Goal: Task Accomplishment & Management: Complete application form

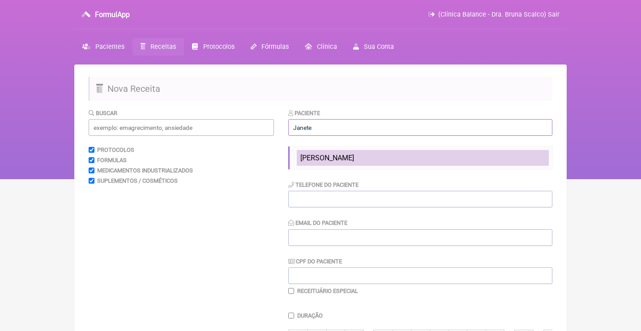
type input "Janete"
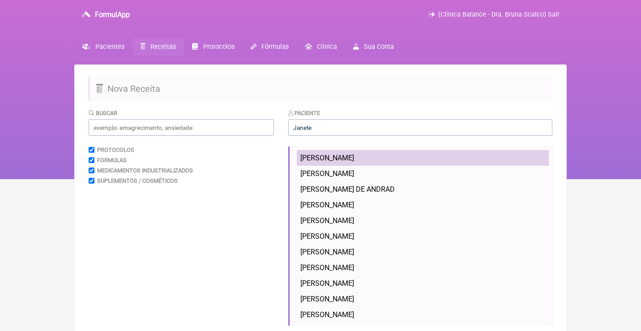
click at [346, 158] on span "[PERSON_NAME]" at bounding box center [327, 158] width 54 height 9
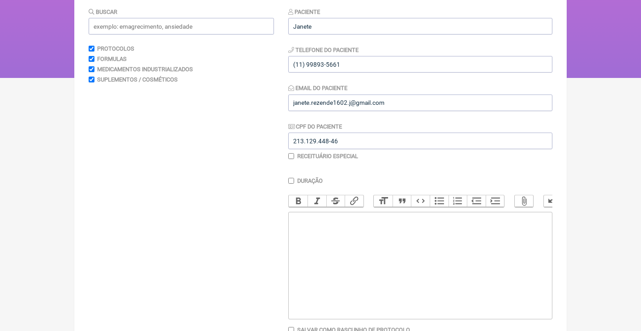
scroll to position [115, 0]
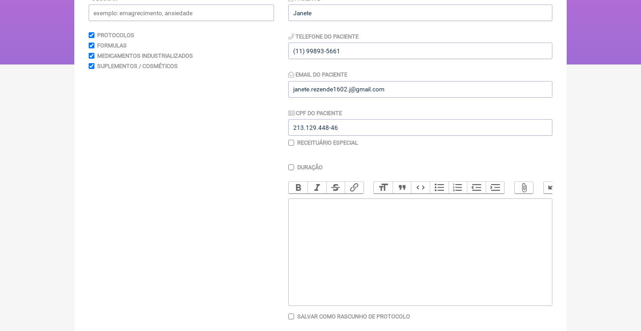
click at [337, 231] on trix-editor at bounding box center [420, 251] width 264 height 107
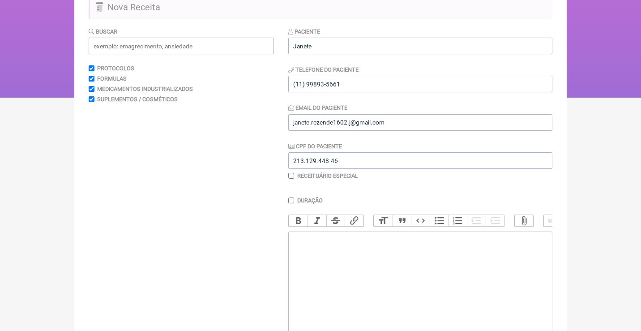
scroll to position [68, 0]
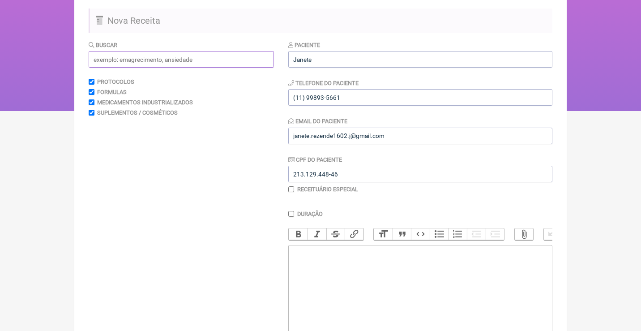
click at [254, 52] on input "text" at bounding box center [181, 59] width 185 height 17
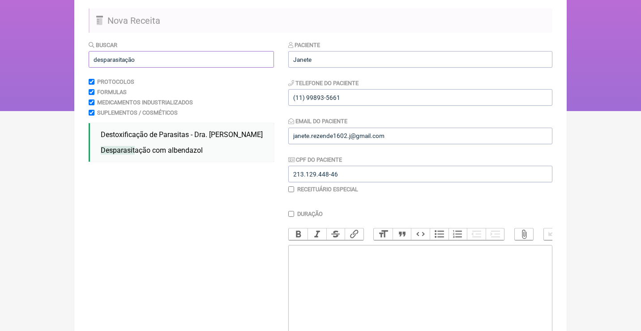
type input "desparasitação"
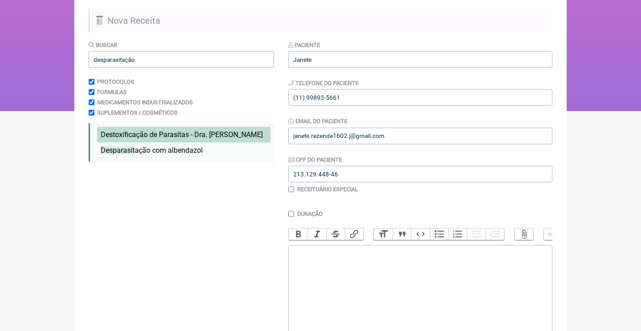
drag, startPoint x: 254, startPoint y: 52, endPoint x: 188, endPoint y: 135, distance: 106.0
click at [188, 135] on span "Destoxificação de Parasitas - Dra. Hulda Clark" at bounding box center [182, 134] width 162 height 9
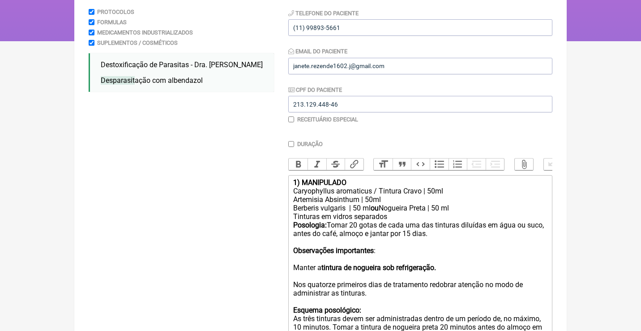
scroll to position [149, 0]
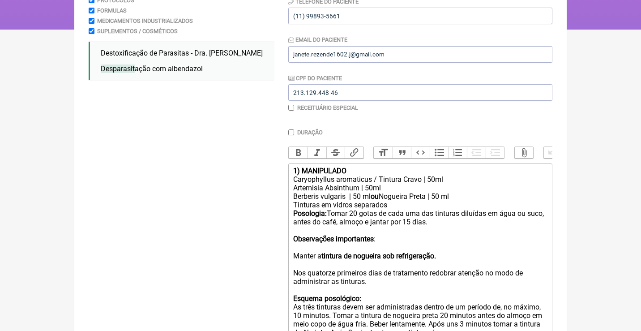
click at [290, 171] on trix-editor "1) MANIPULADO Caryophyllus aromaticus / Tintura Cravo | 50ml Artemisia Absinthu…" at bounding box center [420, 336] width 264 height 347
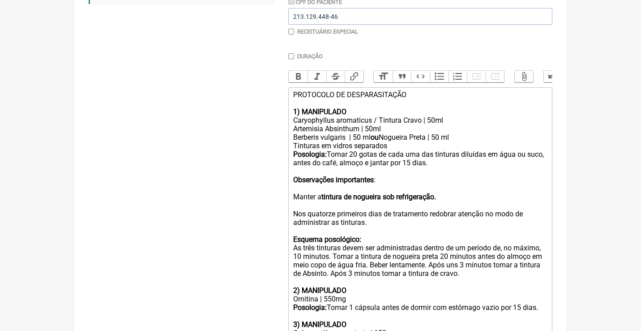
scroll to position [275, 0]
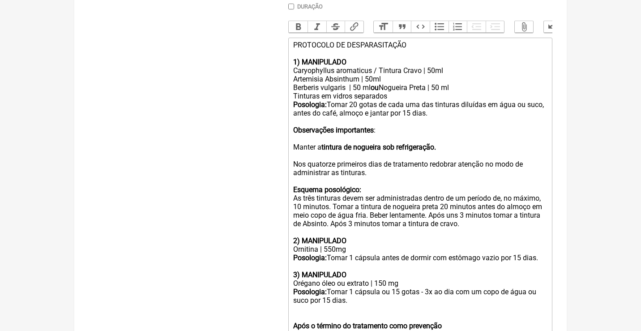
drag, startPoint x: 292, startPoint y: 121, endPoint x: 516, endPoint y: 215, distance: 242.9
click at [516, 215] on trix-editor "PROTOCOLO DE DESPARASITAÇÃO 1) MANIPULADO Caryophyllus aromaticus / Tintura Cra…" at bounding box center [420, 220] width 264 height 364
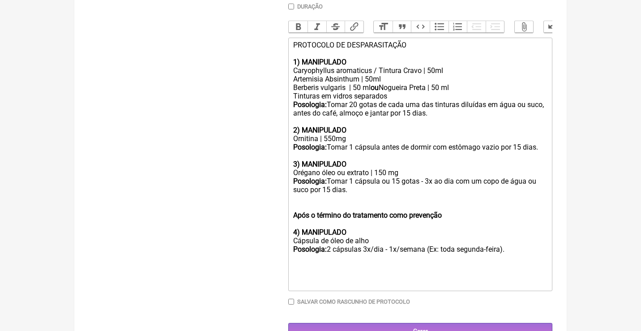
drag, startPoint x: 402, startPoint y: 165, endPoint x: 291, endPoint y: 167, distance: 111.5
click at [290, 167] on trix-editor "PROTOCOLO DE DESPARASITAÇÃO 1) MANIPULADO Caryophyllus aromaticus / Tintura Cra…" at bounding box center [420, 164] width 264 height 253
click at [356, 168] on div "3) MANIPULADO Cápsulas de óleo de alho 500mg" at bounding box center [420, 164] width 254 height 26
click at [356, 177] on div "Posologia: Tomar 1 cápsula ou 15 gotas - 3x ao dia com um copo de água ou suco …" at bounding box center [420, 185] width 254 height 17
click at [383, 177] on div "Posologia: Tomar 2 cápsula ou 15 gotas - 3x ao dia com um copo de água ou suco …" at bounding box center [420, 185] width 254 height 17
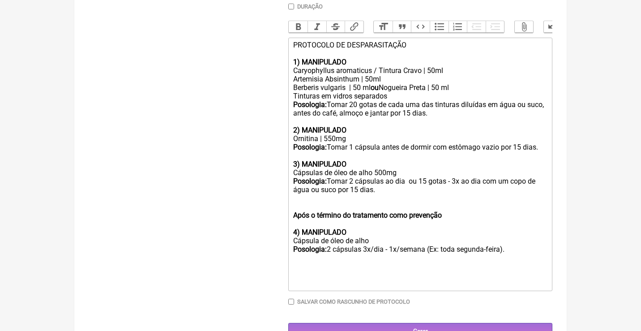
drag, startPoint x: 413, startPoint y: 172, endPoint x: 413, endPoint y: 179, distance: 6.7
click at [414, 180] on div "Posologia: Tomar 2 cápsulas ao dia ou 15 gotas - 3x ao dia com um copo de água …" at bounding box center [420, 185] width 254 height 17
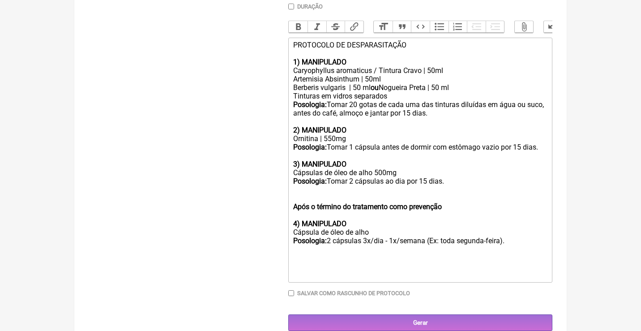
click at [389, 177] on div "Posologia: Tomar 2 cápsulas ao dia por 15 dias." at bounding box center [420, 181] width 254 height 9
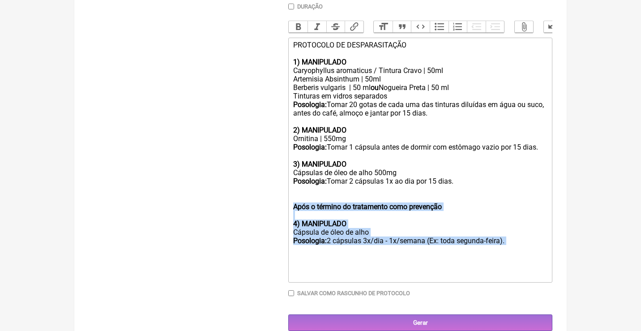
drag, startPoint x: 527, startPoint y: 234, endPoint x: 288, endPoint y: 195, distance: 241.7
click at [288, 195] on trix-editor "PROTOCOLO DE DESPARASITAÇÃO 1) MANIPULADO Caryophyllus aromaticus / Tintura Cra…" at bounding box center [420, 160] width 264 height 245
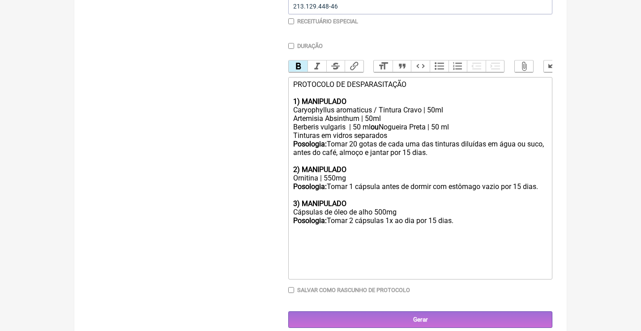
scroll to position [228, 0]
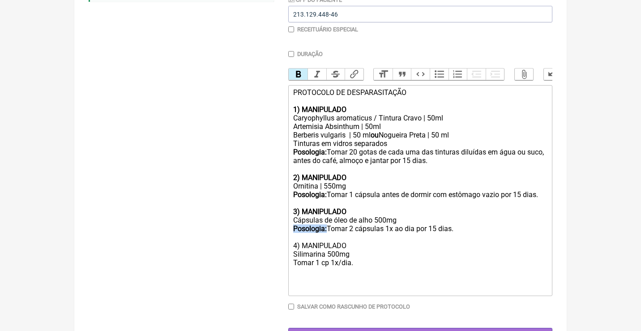
drag, startPoint x: 330, startPoint y: 220, endPoint x: 265, endPoint y: 219, distance: 64.5
click at [265, 219] on form "Buscar desparasitação Protocolos Formulas Medicamentos Industrializados Supleme…" at bounding box center [321, 112] width 464 height 464
copy strong "Posologia:"
click at [290, 251] on trix-editor "PROTOCOLO DE DESPARASITAÇÃO 1) MANIPULADO Caryophyllus aromaticus / Tintura Cra…" at bounding box center [420, 190] width 264 height 211
paste trix-editor "<strong>Posologia:</strong>"
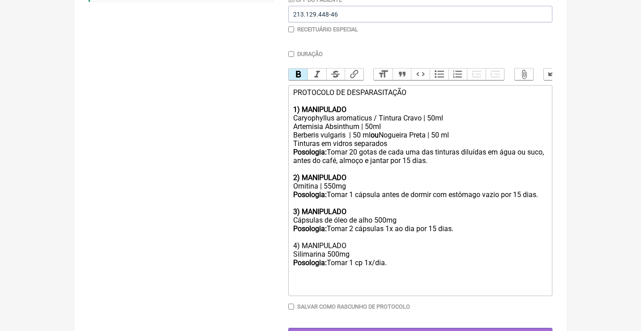
click at [335, 237] on div "4) MANIPULADO Silimarina 500mg Posologia: Tomar 1 cp 1x/dia." at bounding box center [420, 254] width 254 height 43
click at [300, 77] on button "Bold" at bounding box center [298, 74] width 19 height 12
click at [347, 224] on div "Posologia: Tomar 2 cápsulas 1x ao dia por 15 dias." at bounding box center [420, 228] width 254 height 9
click at [387, 251] on div "4) MANIPULADO Silimarina 500mg Posologia: Tomar 1 cp 1x/dia." at bounding box center [420, 254] width 254 height 43
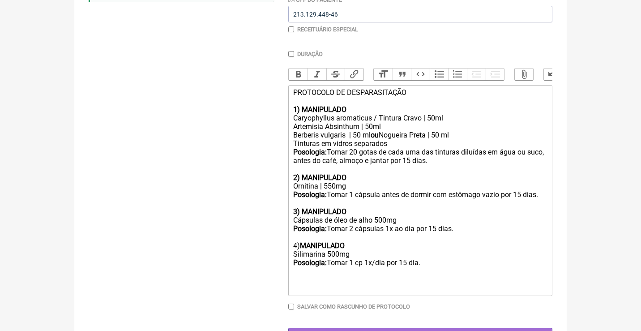
type trix-editor "<div>PROTOCOLO DE DESPARASITAÇÃO<br><br><strong>1) MANIPULADO&nbsp;</strong></d…"
click at [424, 328] on input "Gerar" at bounding box center [420, 336] width 264 height 17
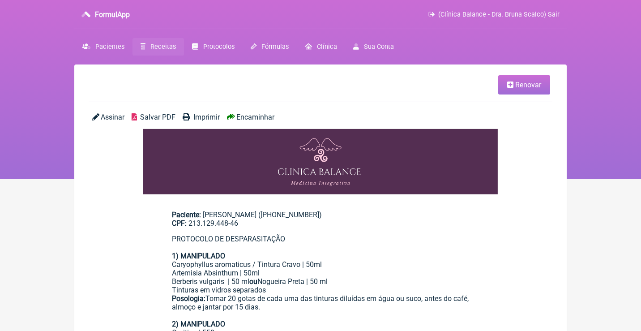
click at [160, 114] on span "Salvar PDF" at bounding box center [157, 117] width 35 height 9
click at [158, 43] on span "Receitas" at bounding box center [163, 47] width 26 height 8
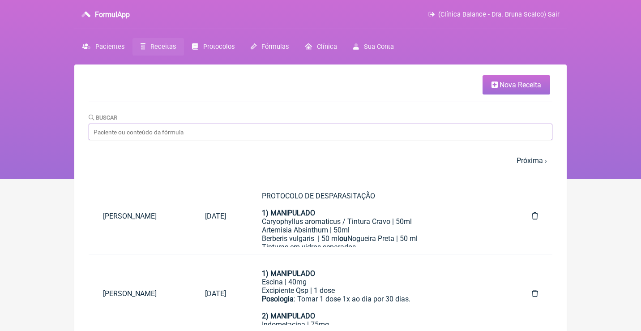
click at [269, 126] on input "Buscar" at bounding box center [321, 132] width 464 height 17
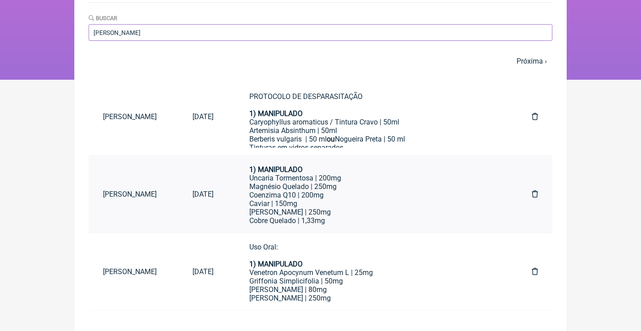
scroll to position [30, 0]
type input "Janete rezen"
click at [373, 199] on div "Caviar | 150mg" at bounding box center [372, 203] width 247 height 9
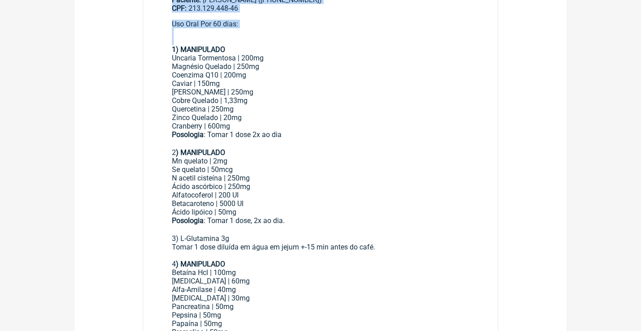
scroll to position [221, 0]
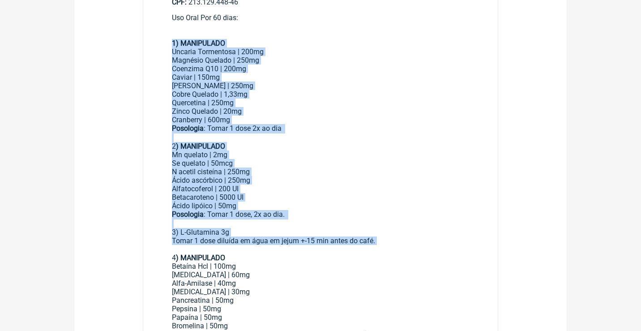
drag, startPoint x: 172, startPoint y: 121, endPoint x: 378, endPoint y: 230, distance: 232.6
click at [378, 230] on div "Uso Oral Por 60 dias: 1) MANIPULADO Uncaria Tormentosa | 200mg Magnésio Quelado…" at bounding box center [320, 308] width 297 height 591
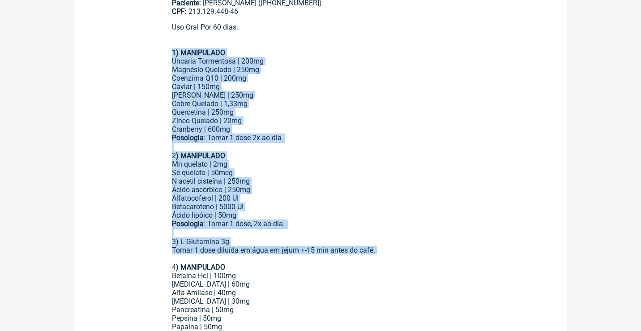
scroll to position [170, 0]
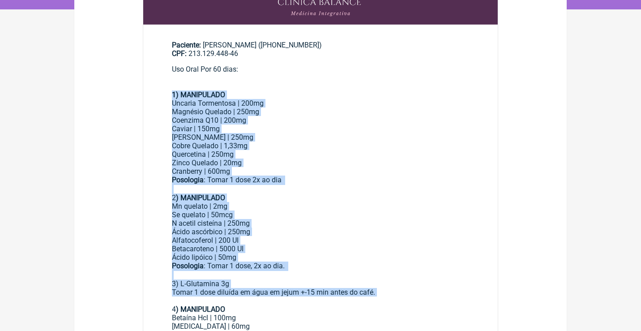
click at [176, 107] on div "Magnésio Quelado | 250mg" at bounding box center [320, 111] width 297 height 9
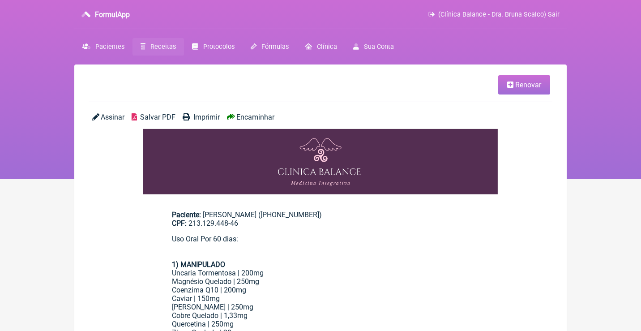
scroll to position [0, 0]
click at [529, 83] on span "Renovar" at bounding box center [528, 85] width 26 height 9
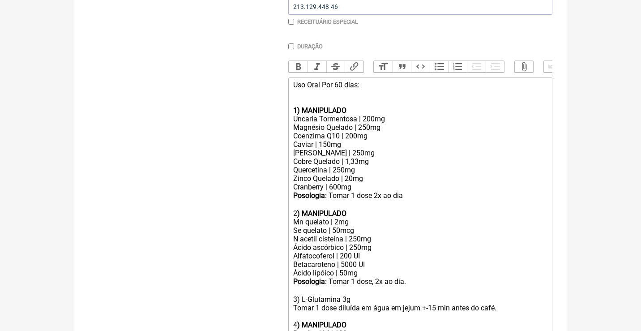
scroll to position [216, 0]
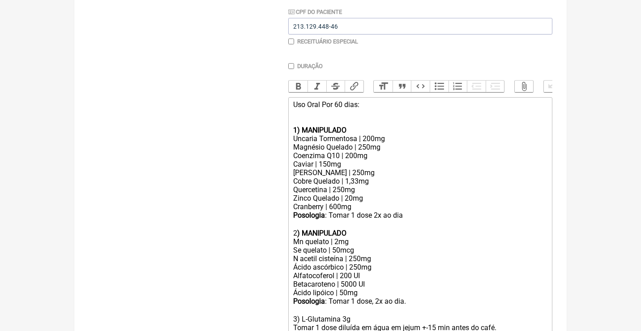
click at [341, 104] on div "Uso Oral Por 60 dias:" at bounding box center [420, 113] width 254 height 26
click at [385, 104] on div "Uso Oral Por 90 dias:" at bounding box center [420, 113] width 254 height 26
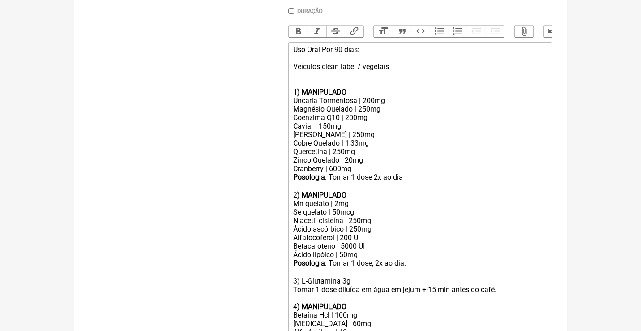
scroll to position [272, 0]
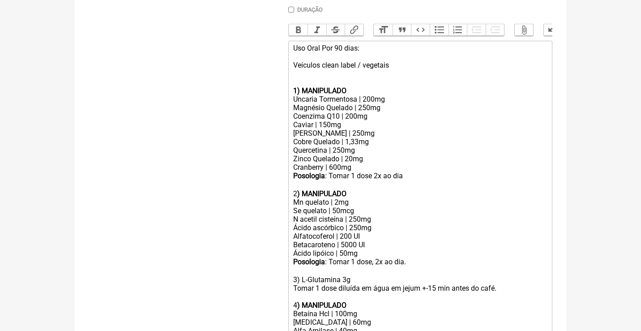
click at [321, 76] on div "Uso Oral Por 90 dias: Veículos clean label / vegetais" at bounding box center [420, 65] width 254 height 43
click at [410, 67] on div "Uso Oral Por 90 dias: Veículos clean label / vegetais" at bounding box center [420, 65] width 254 height 43
drag, startPoint x: 385, startPoint y: 106, endPoint x: 289, endPoint y: 101, distance: 95.9
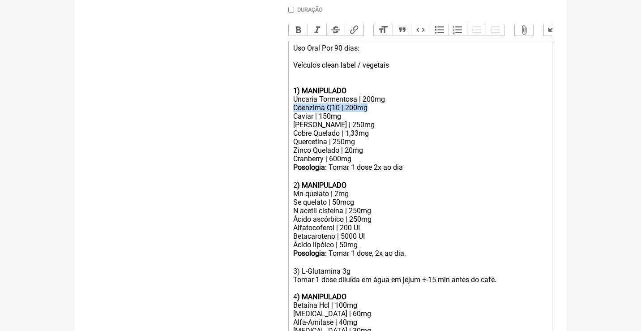
drag, startPoint x: 378, startPoint y: 102, endPoint x: 279, endPoint y: 102, distance: 98.9
click at [279, 102] on form "Buscar Protocolos Formulas Medicamentos Industrializados Suplementos / Cosmétic…" at bounding box center [321, 274] width 464 height 876
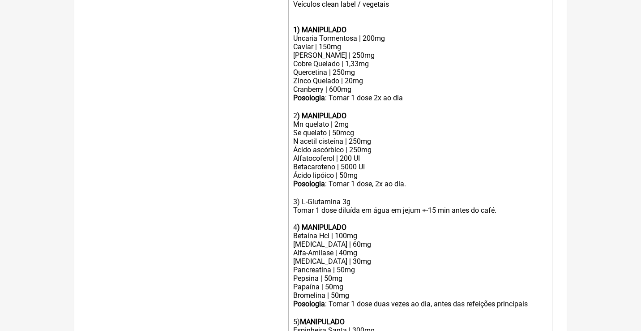
scroll to position [333, 0]
drag, startPoint x: 374, startPoint y: 156, endPoint x: 293, endPoint y: 145, distance: 81.7
click at [293, 146] on trix-editor "Uso Oral Por 90 dias: Veículos clean label / vegetais 1) MANIPULADO Uncaria Tor…" at bounding box center [420, 286] width 264 height 615
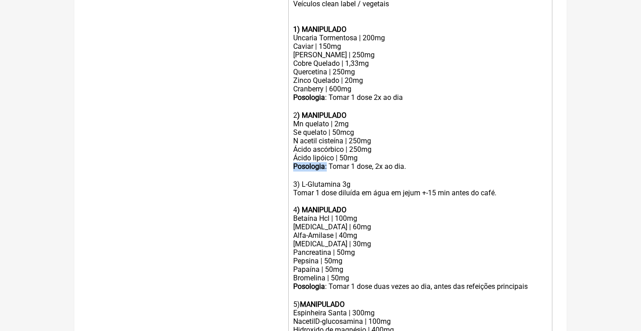
drag, startPoint x: 329, startPoint y: 156, endPoint x: 278, endPoint y: 155, distance: 50.6
click at [278, 155] on form "Buscar Protocolos Formulas Medicamentos Industrializados Suplementos / Cosmétic…" at bounding box center [321, 200] width 464 height 851
copy div "Posologia :"
click at [291, 181] on trix-editor "Uso Oral Por 90 dias: Veículos clean label / vegetais 1) MANIPULADO Uncaria Tor…" at bounding box center [420, 278] width 264 height 598
paste trix-editor "<strong>Posologia</strong>:"
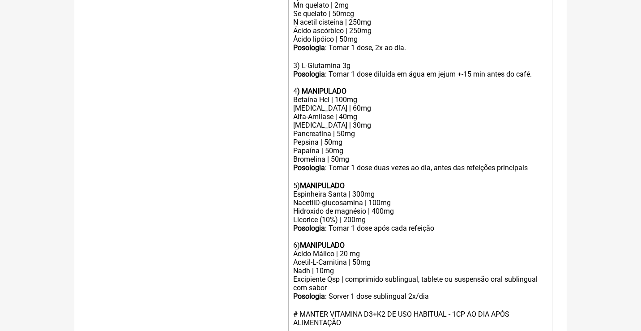
scroll to position [453, 0]
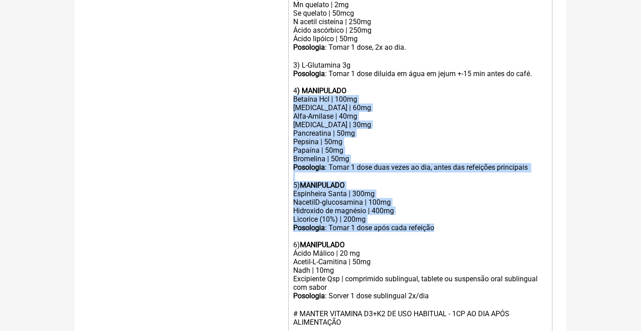
drag, startPoint x: 445, startPoint y: 208, endPoint x: 275, endPoint y: 82, distance: 211.9
click at [276, 82] on form "Buscar Protocolos Formulas Medicamentos Industrializados Suplementos / Cosmétic…" at bounding box center [321, 81] width 464 height 851
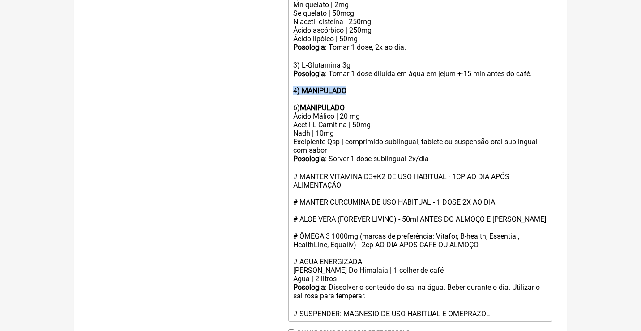
drag, startPoint x: 354, startPoint y: 79, endPoint x: 286, endPoint y: 77, distance: 67.6
click at [286, 77] on form "Buscar Protocolos Formulas Medicamentos Industrializados Suplementos / Cosmétic…" at bounding box center [321, 13] width 464 height 714
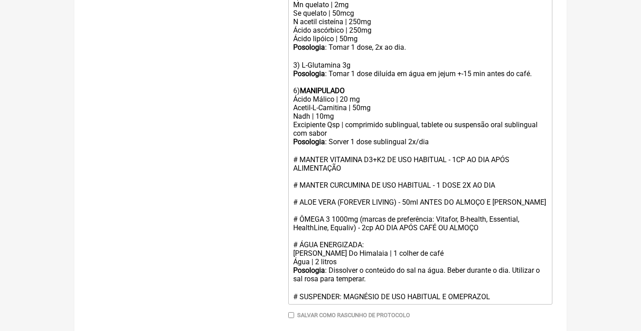
click at [298, 78] on div "6) MANIPULADO Ácido Málico | 20 mg" at bounding box center [420, 91] width 254 height 26
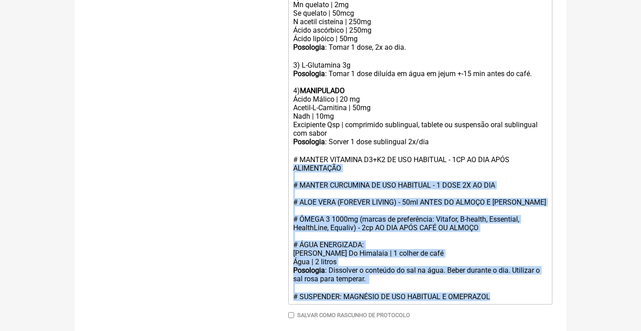
drag, startPoint x: 504, startPoint y: 268, endPoint x: 288, endPoint y: 150, distance: 246.0
click at [288, 150] on form "Buscar Protocolos Formulas Medicamentos Industrializados Suplementos / Cosmétic…" at bounding box center [321, 4] width 464 height 697
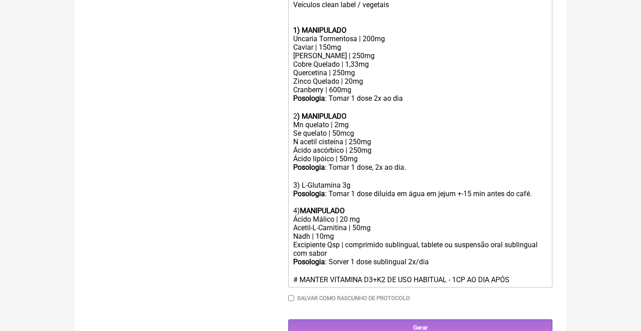
drag, startPoint x: 542, startPoint y: 258, endPoint x: 290, endPoint y: 257, distance: 252.0
click at [290, 257] on trix-editor "Uso Oral Por 90 dias: Veículos clean label / vegetais 1) MANIPULADO Uncaria Tor…" at bounding box center [420, 133] width 264 height 307
click at [301, 21] on div "Uso Oral Por 90 dias: Veículos clean label / vegetais" at bounding box center [420, 4] width 254 height 43
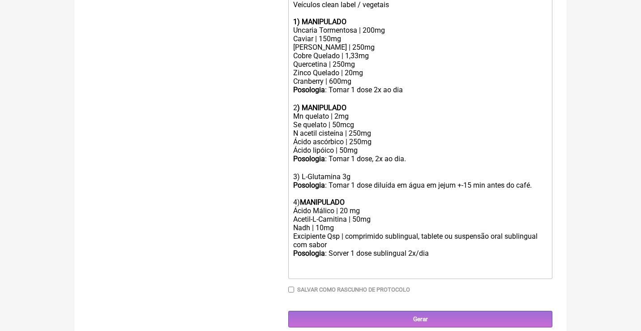
scroll to position [325, 0]
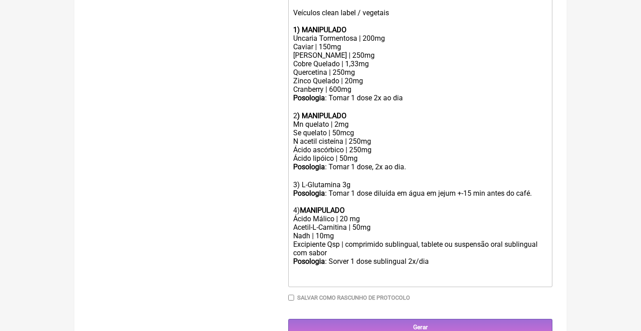
click at [311, 266] on div at bounding box center [420, 274] width 254 height 17
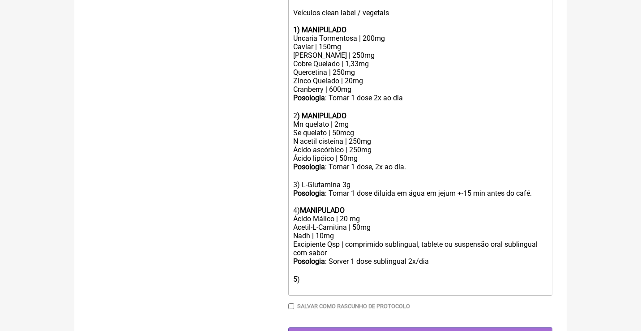
type trix-editor "<div>Uso Oral Por 90 dias:<br><br>Veículos clean label / vegetais<br><br></div>…"
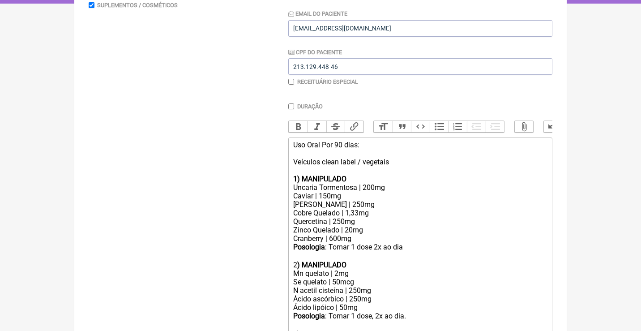
scroll to position [45, 0]
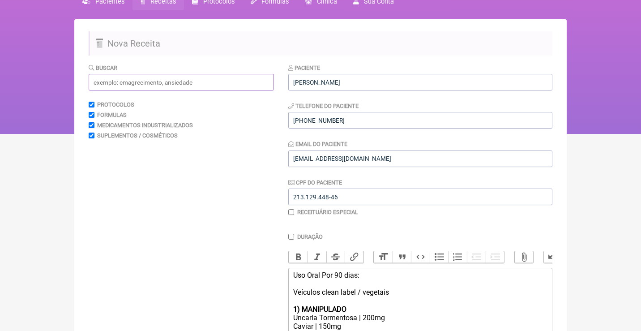
click at [147, 76] on input "text" at bounding box center [181, 82] width 185 height 17
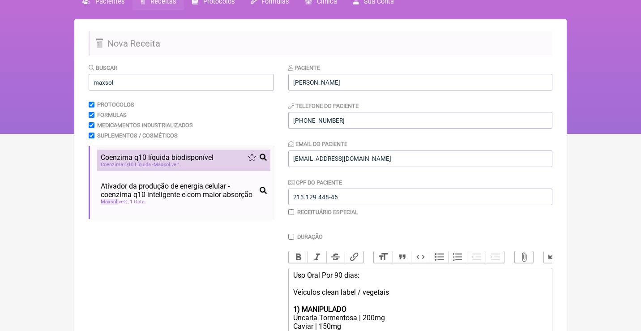
click at [130, 162] on span "Coenzima Q10 Líquida - Maxsol ve™" at bounding box center [141, 165] width 80 height 6
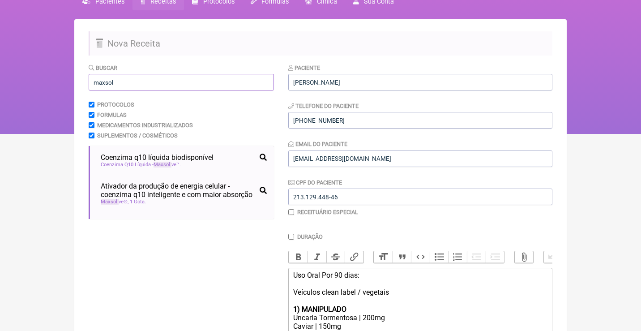
click at [137, 82] on input "maxsol" at bounding box center [181, 82] width 185 height 17
type input "m"
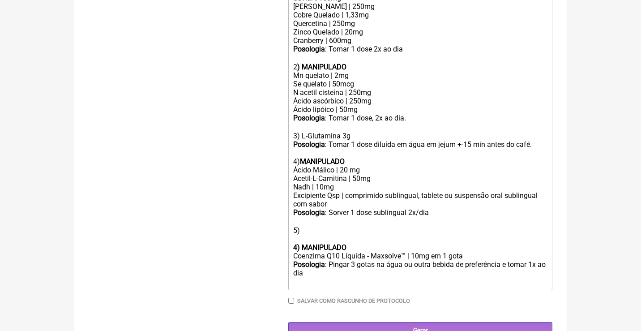
scroll to position [373, 0]
click at [301, 243] on strong "4) MANIPULADO" at bounding box center [319, 247] width 53 height 9
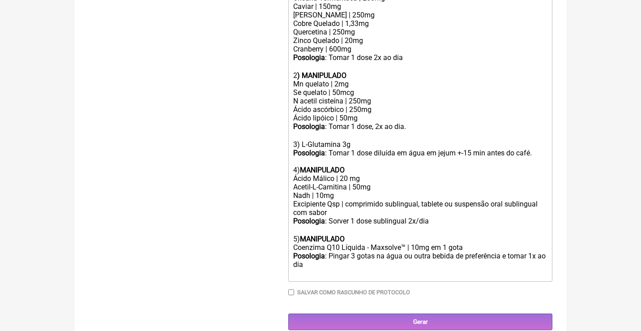
scroll to position [357, 0]
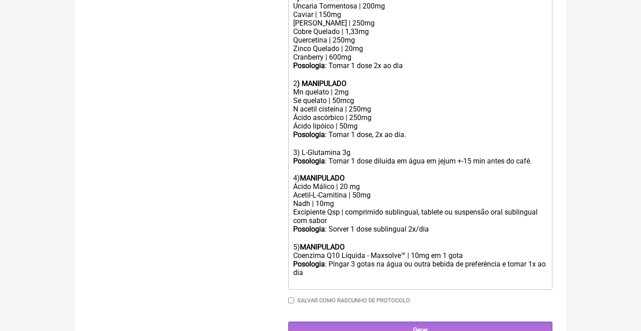
click at [336, 260] on div "Posologia : Pingar 3 gotas na água ou outra bebida de preferência e tomar 1x ao…" at bounding box center [420, 273] width 254 height 26
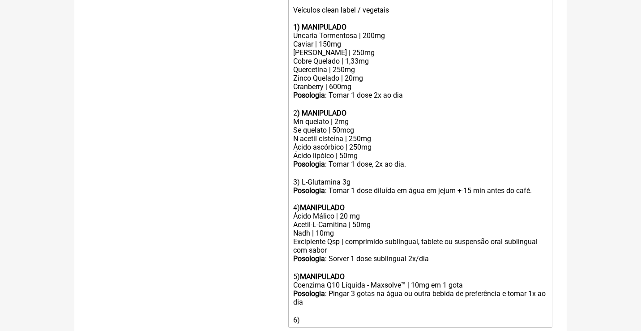
scroll to position [324, 0]
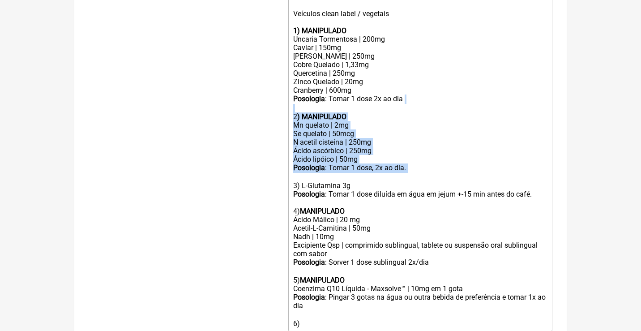
drag, startPoint x: 417, startPoint y: 158, endPoint x: 266, endPoint y: 102, distance: 161.0
click at [266, 102] on form "Buscar Protocolos Formulas Medicamentos Industrializados Suplementos / Cosmétic…" at bounding box center [321, 82] width 464 height 595
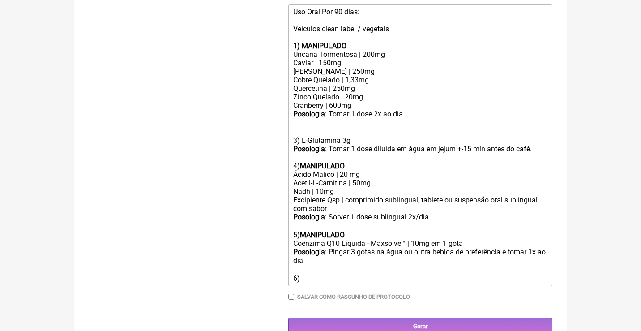
scroll to position [300, 0]
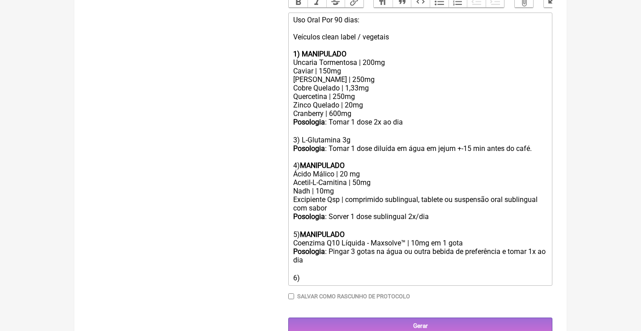
click at [296, 132] on div "3) L-Glutamina 3g Posologia : Tomar 1 dose diluída em água em jejum +-15 min an…" at bounding box center [420, 140] width 254 height 26
click at [297, 158] on div "4) MANIPULADO Ácido Málico | 20 mg" at bounding box center [420, 166] width 254 height 26
click at [295, 222] on div "5) MANIPULADO" at bounding box center [420, 230] width 254 height 17
click at [297, 261] on div "Posologia : Pingar 3 gotas na água ou outra bebida de preferência e tomar 1x ao…" at bounding box center [420, 264] width 254 height 35
click at [308, 261] on div "Posologia : Pingar 3 gotas na água ou outra bebida de preferência e tomar 1x ao…" at bounding box center [420, 264] width 254 height 35
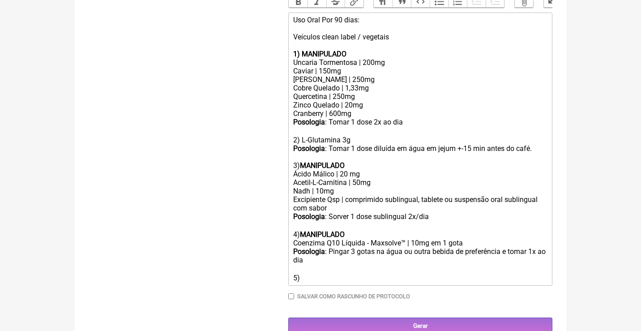
click at [326, 248] on div "Posologia : Pingar 3 gotas na água ou outra bebida de preferência e tomar 1x ao…" at bounding box center [420, 264] width 254 height 35
click at [333, 247] on div "Posologia : Pingar 3 gotas na água ou outra bebida de preferência e tomar 1x ao…" at bounding box center [420, 264] width 254 height 35
click at [319, 259] on div "Posologia : Pingar 3 gotas na água ou outra bebida de preferência e tomar 1x ao…" at bounding box center [420, 264] width 254 height 35
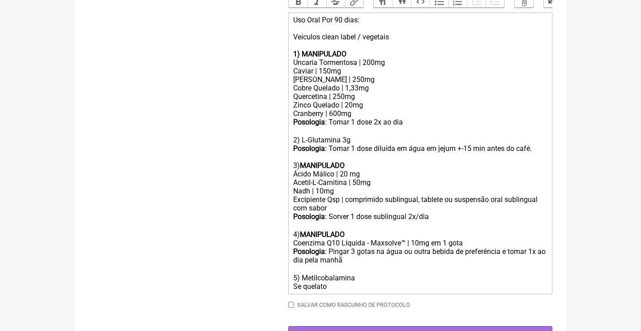
click at [368, 261] on div "Posologia : Pingar 3 gotas na água ou outra bebida de preferência e tomar 1x ao…" at bounding box center [420, 268] width 254 height 43
click at [342, 272] on div "Posologia : Pingar 3 gotas na água ou outra bebida de preferência e tomar 1x ao…" at bounding box center [420, 268] width 254 height 43
drag, startPoint x: 357, startPoint y: 273, endPoint x: 289, endPoint y: 271, distance: 68.5
click at [289, 271] on trix-editor "Uso Oral Por 90 dias: Veículos clean label / vegetais 1) MANIPULADO Uncaria Tor…" at bounding box center [420, 154] width 264 height 282
drag, startPoint x: 372, startPoint y: 98, endPoint x: 279, endPoint y: 98, distance: 92.2
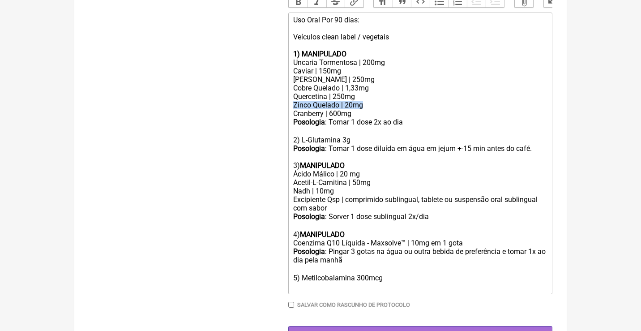
click at [279, 98] on form "Buscar Protocolos Formulas Medicamentos Industrializados Suplementos / Cosmétic…" at bounding box center [321, 75] width 464 height 534
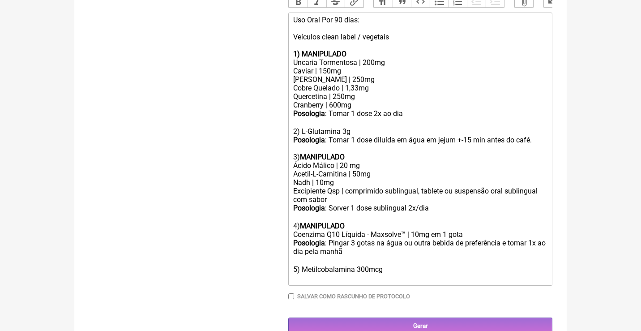
click at [296, 266] on trix-editor "Uso Oral Por 90 dias: Veículos clean label / vegetais 1) MANIPULADO Uncaria Tor…" at bounding box center [420, 149] width 264 height 273
paste trix-editor "Zinco Quelado | 20mg"
click at [322, 264] on div "Posologia : Pingar 3 gotas na água ou outra bebida de preferência e tomar 1x ao…" at bounding box center [420, 260] width 254 height 43
click at [340, 261] on div "Posologia : Pingar 3 gotas na água ou outra bebida de preferência e tomar 1x ao…" at bounding box center [420, 260] width 254 height 43
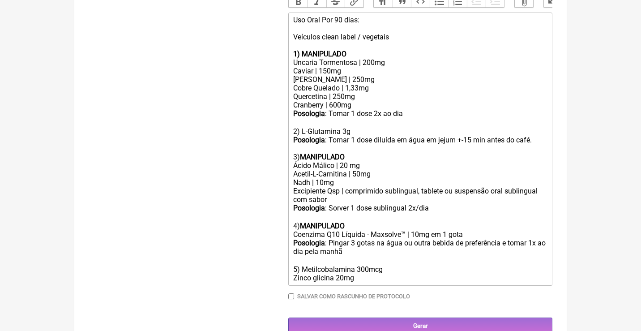
click at [319, 222] on strong "MANIPULADO" at bounding box center [322, 226] width 45 height 9
copy strong "MANIPULADO"
click at [301, 254] on div "Posologia : Pingar 3 gotas na água ou outra bebida de preferência e tomar 1x ao…" at bounding box center [420, 260] width 254 height 43
paste trix-editor "<strong>MANIPULADO</strong>"
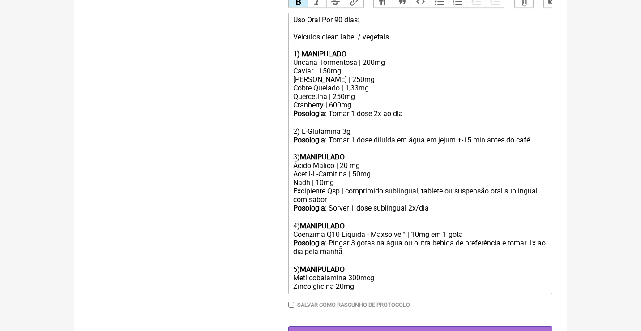
click at [372, 270] on div "Posologia : Pingar 3 gotas na água ou outra bebida de preferência e tomar 1x ao…" at bounding box center [420, 265] width 254 height 52
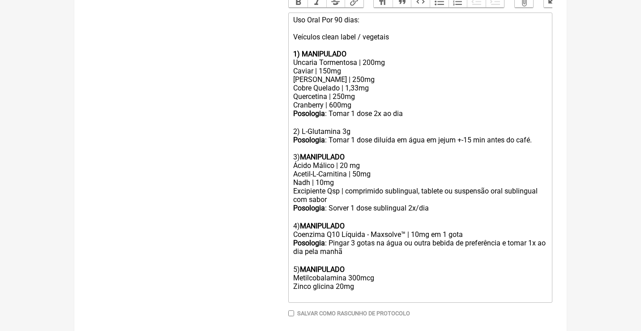
click at [296, 260] on div "Posologia : Pingar 3 gotas na água ou outra bebida de preferência e tomar 1x ao…" at bounding box center [420, 269] width 254 height 60
type trix-editor "<div>Uso Oral Por 90 dias:<br><br>Veículos clean label / vegetais<br><br></div>…"
click at [359, 268] on div "Posologia : Pingar 3 gotas na água ou outra bebida de preferência e tomar 1x ao…" at bounding box center [420, 269] width 254 height 60
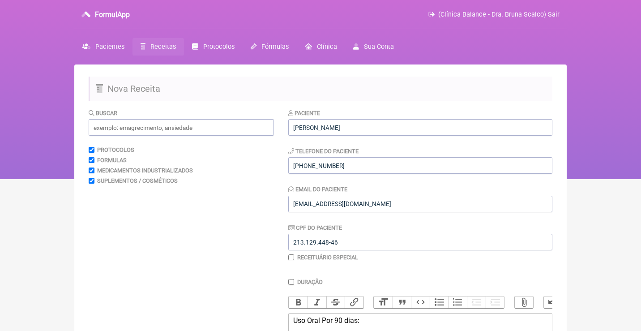
scroll to position [0, 0]
click at [223, 131] on input "text" at bounding box center [181, 127] width 185 height 17
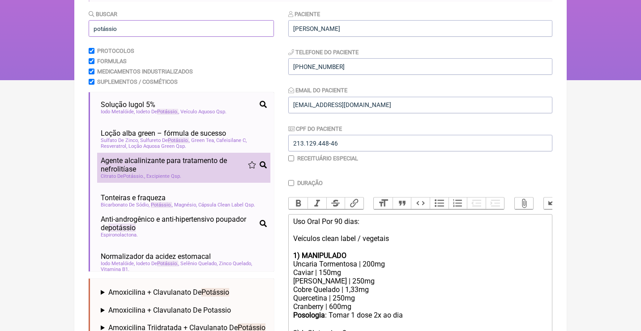
scroll to position [71, 0]
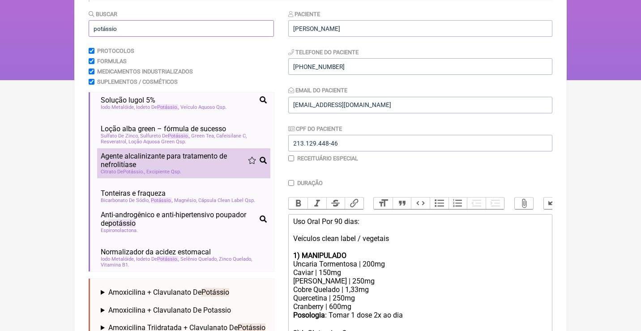
type input "potássio"
click at [198, 156] on span "Agente alcalinizante para tratamento de nefrolitíase" at bounding box center [174, 160] width 147 height 17
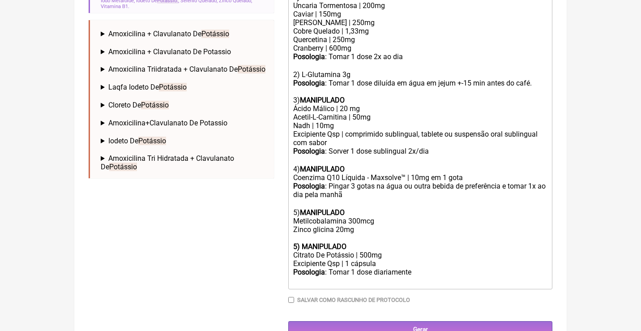
scroll to position [357, 0]
drag, startPoint x: 357, startPoint y: 229, endPoint x: 288, endPoint y: 226, distance: 69.0
click at [289, 227] on trix-editor "Uso Oral Por 90 dias: Veículos clean label / vegetais 1) MANIPULADO Uncaria Tor…" at bounding box center [420, 122] width 264 height 333
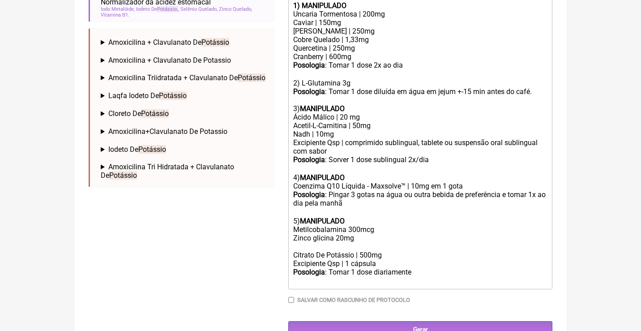
scroll to position [341, 0]
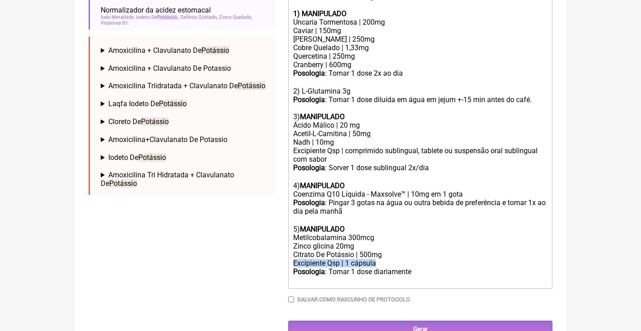
drag, startPoint x: 384, startPoint y: 246, endPoint x: 281, endPoint y: 244, distance: 102.5
click at [282, 244] on form "Buscar potássio Protocolos Formulas Medicamentos Industrializados Suplementos /…" at bounding box center [321, 52] width 464 height 569
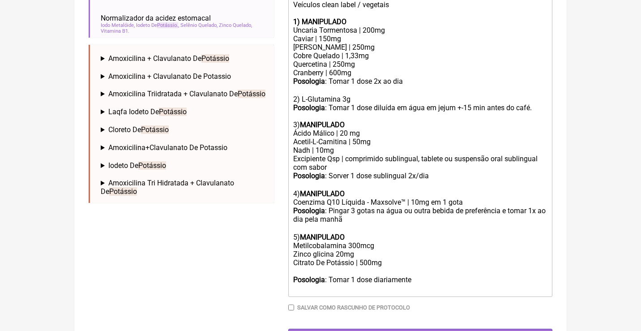
type trix-editor "<div>Uso Oral Por 90 dias:<br><br>Veículos clean label / vegetais<br><br></div>…"
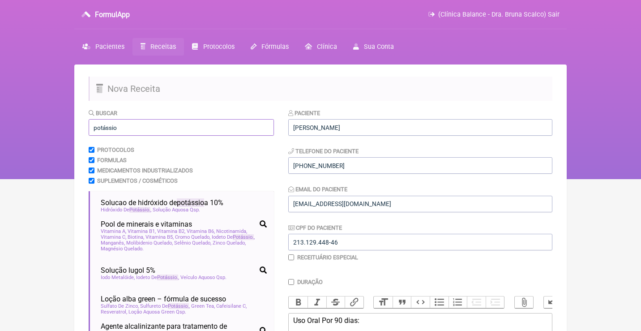
scroll to position [0, 0]
drag, startPoint x: 127, startPoint y: 128, endPoint x: 46, endPoint y: 127, distance: 80.6
click at [46, 127] on div "FormulApp (Clínica Balance - Dra. Bruna Scalco) Sair Pacientes Receitas Protoco…" at bounding box center [320, 89] width 641 height 179
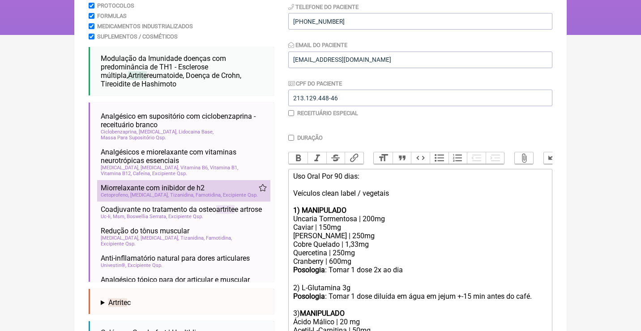
scroll to position [641, 0]
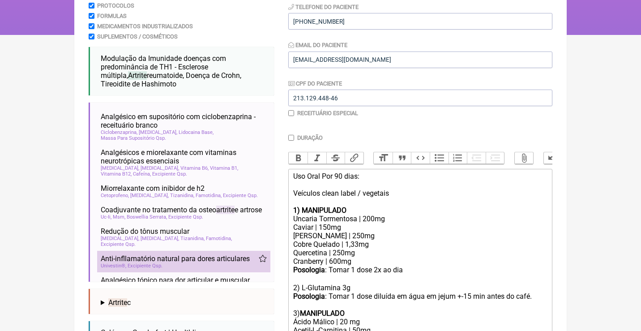
type input "artrite"
click at [194, 254] on span "Anti-infllamatório natural para dores articulares" at bounding box center [175, 258] width 149 height 9
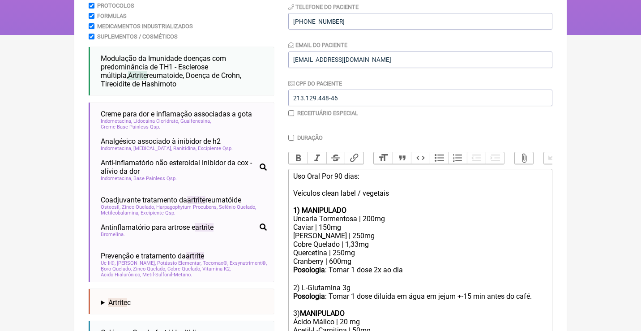
scroll to position [0, 0]
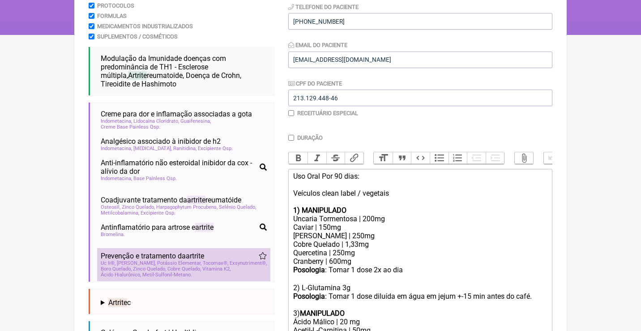
click at [190, 252] on span "artrite" at bounding box center [195, 256] width 18 height 9
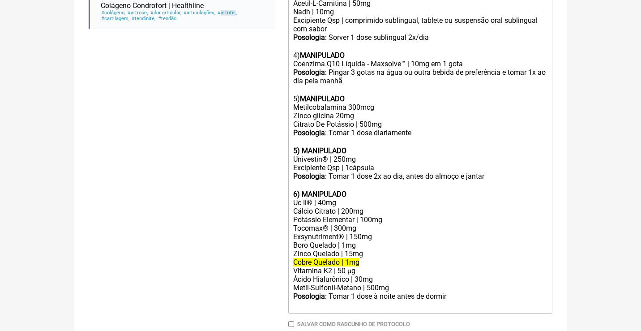
scroll to position [475, 0]
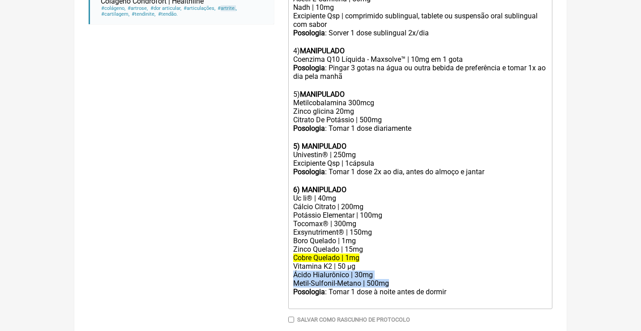
drag, startPoint x: 400, startPoint y: 253, endPoint x: 288, endPoint y: 247, distance: 112.1
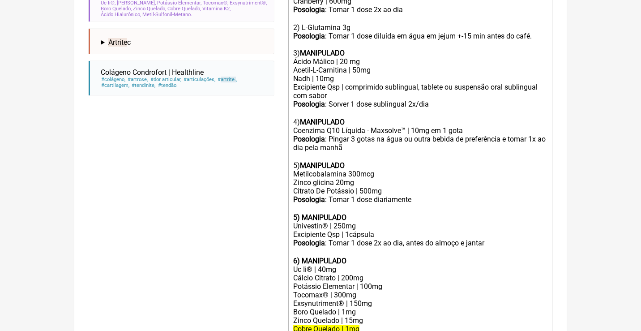
scroll to position [317, 0]
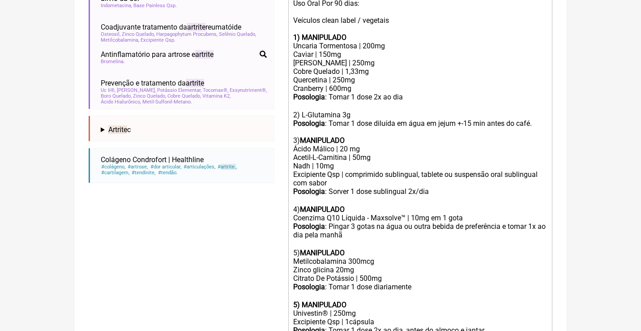
click at [362, 84] on div "Cranberry | 600mg" at bounding box center [420, 88] width 254 height 9
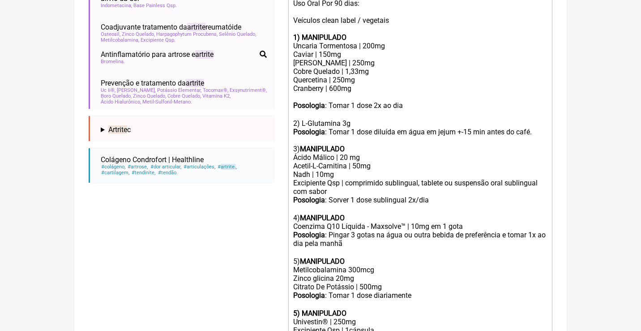
paste trix-editor "Ácido Hialurônico | 30mg</div><div>Metil-Sulfonil-Metano | 500mg"
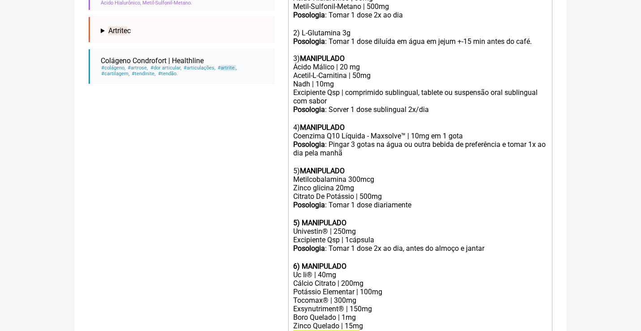
scroll to position [420, 0]
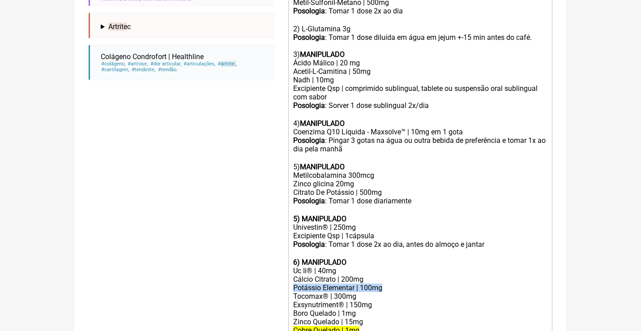
drag, startPoint x: 389, startPoint y: 262, endPoint x: 286, endPoint y: 258, distance: 103.5
click at [286, 258] on form "Buscar artrite Protocolos Formulas Medicamentos Industrializados Suplementos / …" at bounding box center [321, 54] width 464 height 733
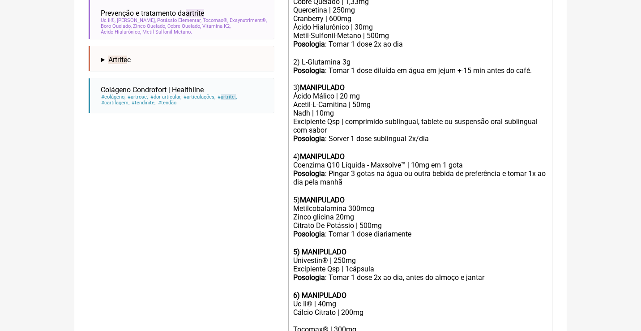
scroll to position [388, 0]
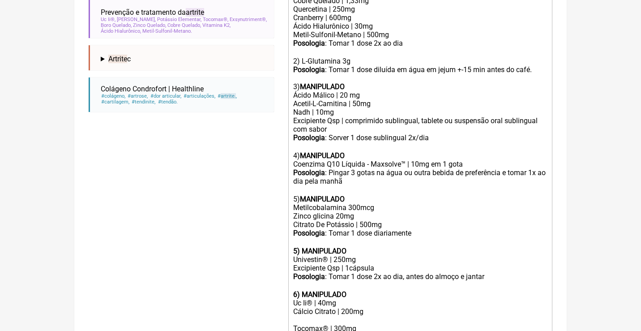
click at [399, 30] on div "Metil-Sulfonil-Metano | 500mg" at bounding box center [420, 34] width 254 height 9
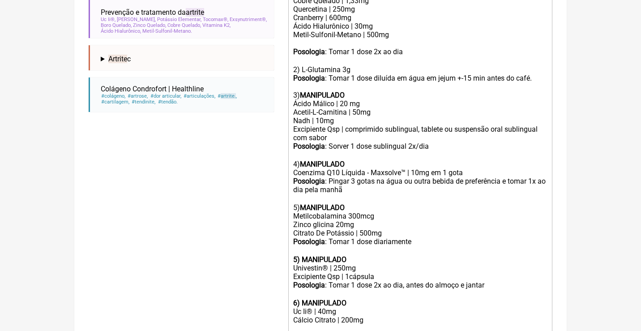
paste trix-editor "Potássio Elementar | 100mg"
drag, startPoint x: 387, startPoint y: 214, endPoint x: 291, endPoint y: 213, distance: 96.2
click at [291, 213] on trix-editor "Uso Oral Por 90 dias: Veículos clean label / vegetais 1) MANIPULADO Uncaria Tor…" at bounding box center [420, 169] width 264 height 488
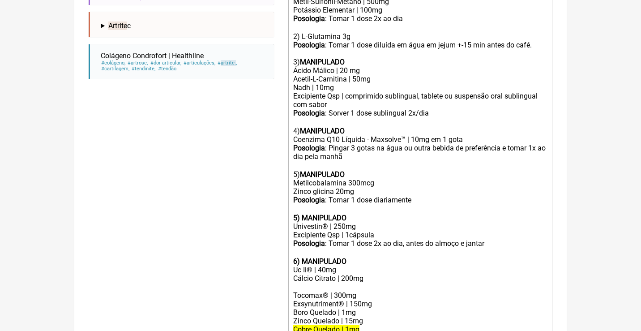
scroll to position [426, 0]
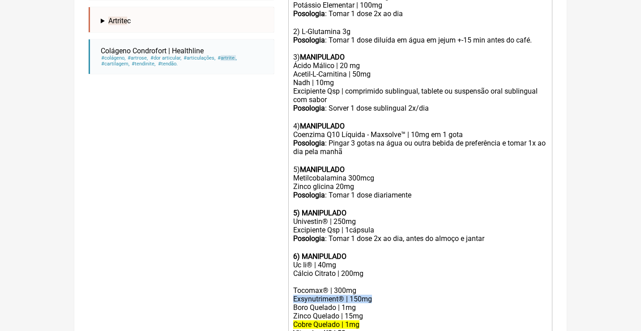
drag, startPoint x: 384, startPoint y: 274, endPoint x: 284, endPoint y: 273, distance: 100.3
click at [284, 273] on form "Buscar artrite Protocolos Formulas Medicamentos Industrializados Suplementos / …" at bounding box center [321, 49] width 464 height 733
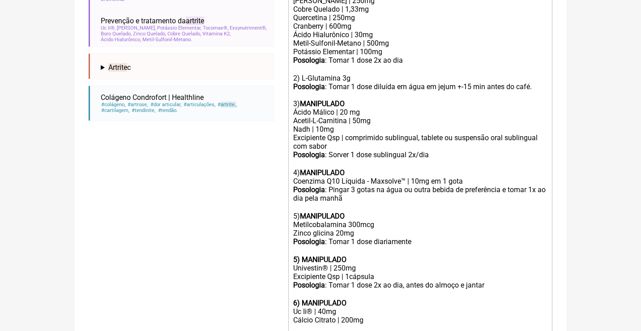
scroll to position [371, 0]
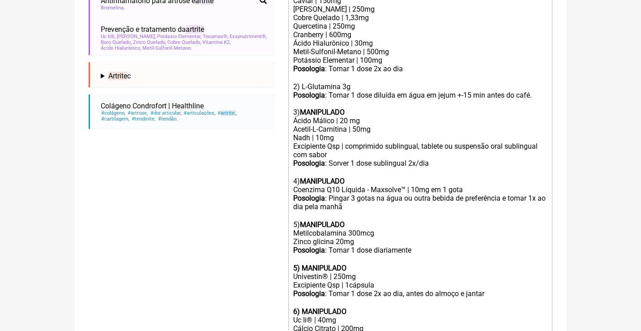
click at [401, 56] on div "Metil-Sulfonil-Metano | 500mg Potássio Elementar | 100mg" at bounding box center [420, 55] width 254 height 17
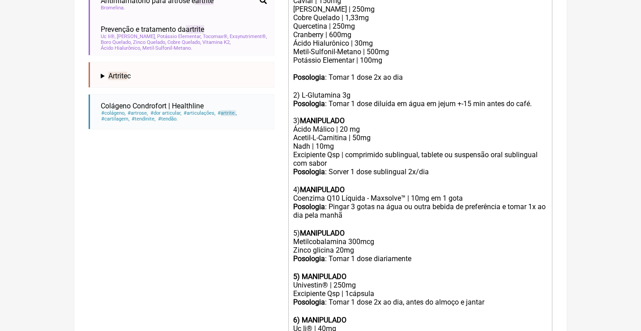
paste trix-editor "Exsynutriment® | 150mg"
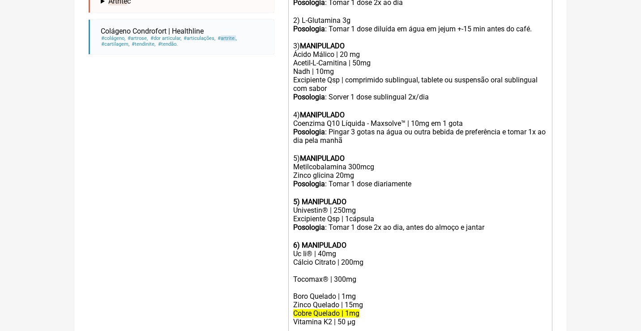
scroll to position [446, 0]
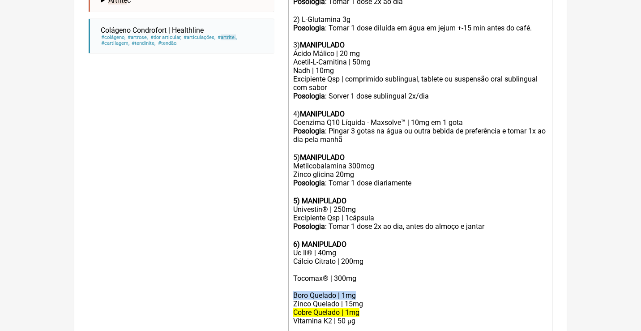
drag, startPoint x: 364, startPoint y: 268, endPoint x: 276, endPoint y: 267, distance: 88.2
click at [276, 267] on form "Buscar artrite Protocolos Formulas Medicamentos Industrializados Suplementos / …" at bounding box center [321, 32] width 464 height 741
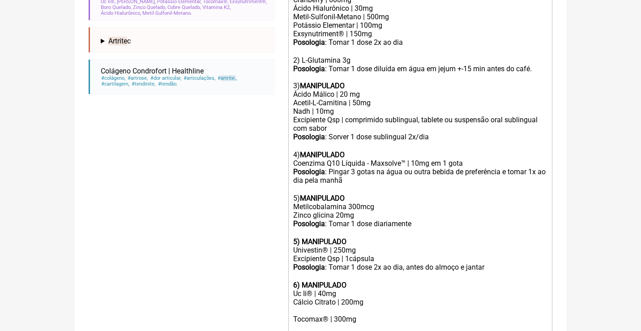
scroll to position [384, 0]
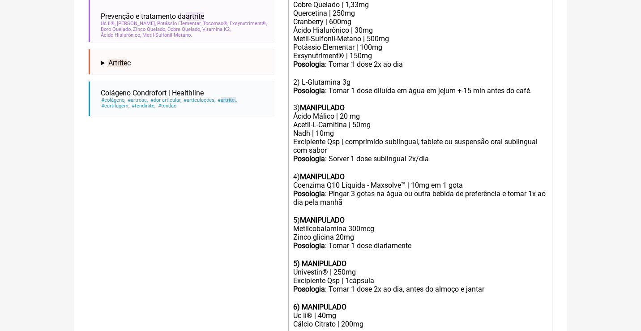
click at [382, 47] on div "Metil-Sulfonil-Metano | 500mg Potássio Elementar | 100mg Exsynutriment® | 150mg" at bounding box center [420, 47] width 254 height 26
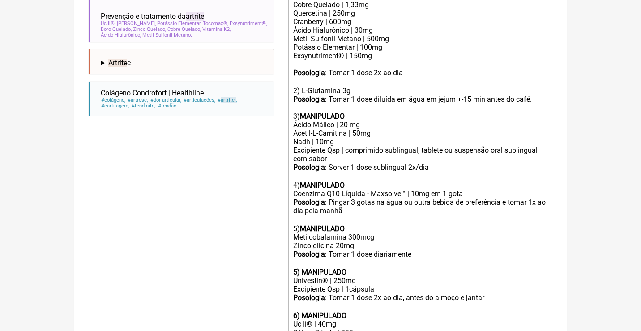
paste trix-editor "Boro Quelado | 1mg"
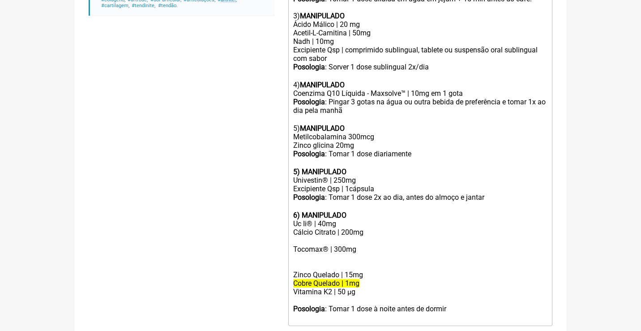
scroll to position [494, 0]
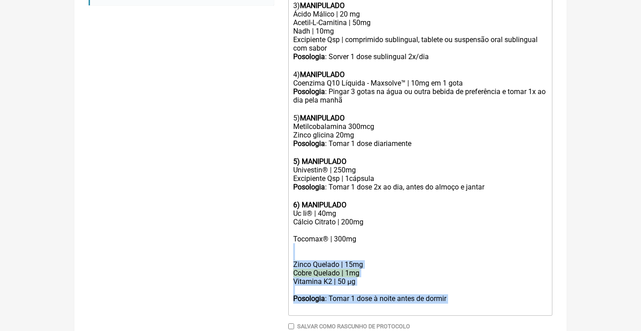
drag, startPoint x: 463, startPoint y: 271, endPoint x: 296, endPoint y: 227, distance: 172.3
click at [295, 226] on trix-editor "Uso Oral Por 90 dias: Veículos clean label / vegetais 1) MANIPULADO Uncaria Tor…" at bounding box center [420, 67] width 264 height 497
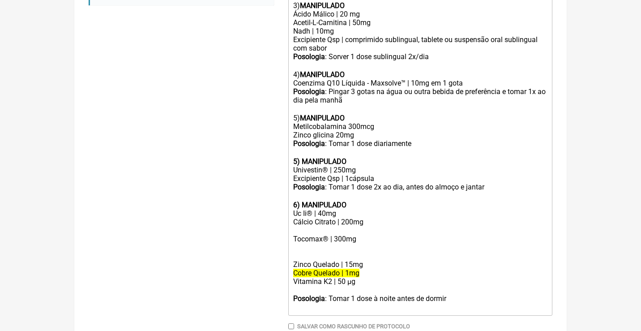
click at [340, 209] on div "Uc Ii® | 40mg" at bounding box center [420, 213] width 254 height 9
drag, startPoint x: 340, startPoint y: 189, endPoint x: 278, endPoint y: 188, distance: 61.3
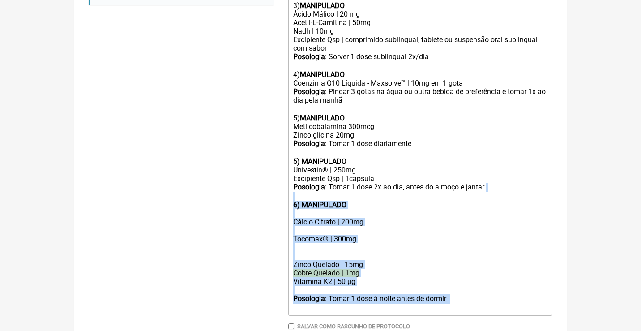
drag, startPoint x: 475, startPoint y: 274, endPoint x: 292, endPoint y: 175, distance: 208.5
click at [292, 175] on trix-editor "Uso Oral Por 90 dias: Veículos clean label / vegetais 1) MANIPULADO Uncaria Tor…" at bounding box center [420, 67] width 264 height 497
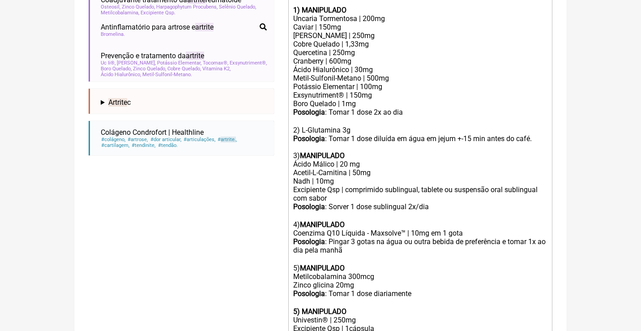
scroll to position [343, 0]
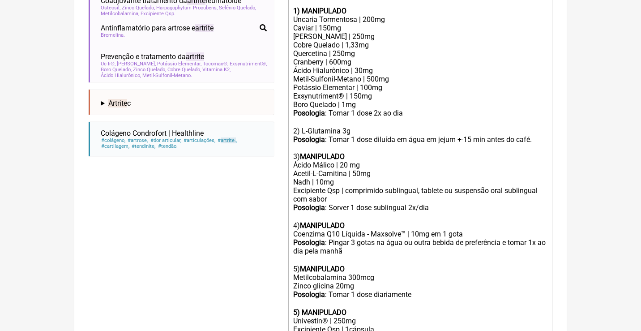
click at [359, 96] on div "Metil-Sulfonil-Metano | 500mg Potássio Elementar | 100mg Exsynutriment® | 150mg…" at bounding box center [420, 92] width 254 height 34
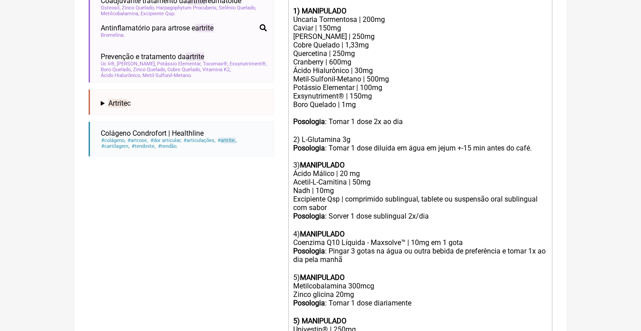
paste trix-editor "Uc Ii® | 40mg</div><div>"
click at [328, 117] on div "Posologia : Tomar 1 dose 2x ao dia ㅤ" at bounding box center [420, 121] width 254 height 9
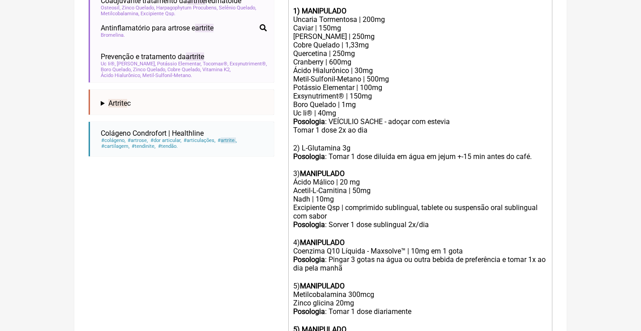
click at [379, 135] on div "2) L-Glutamina 3g Posologia : Tomar 1 dose diluída em água em jejum +-15 min an…" at bounding box center [420, 148] width 254 height 26
click at [379, 120] on div "Posologia : VEÍCULIO SACHE - adoçar com estevia Tomar 1 dose 2x ao dia ㅤ" at bounding box center [420, 126] width 254 height 18
click at [463, 117] on div "Posologia : VEÍCULIO SACHE - adoçar com estevia Tomar 1 dose 2x ao dia ㅤdiluído…" at bounding box center [420, 126] width 254 height 18
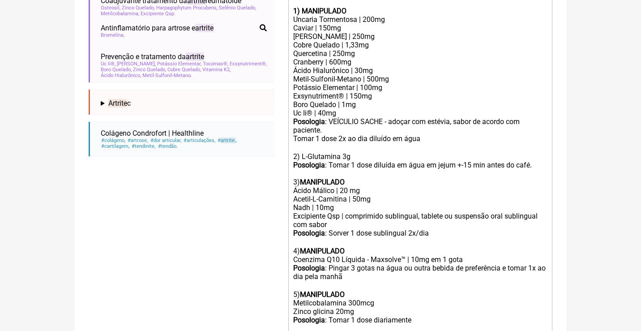
click at [542, 154] on div "2) L-Glutamina 3g Posologia : Tomar 1 dose diluída em água em jejum +-15 min an…" at bounding box center [420, 157] width 254 height 26
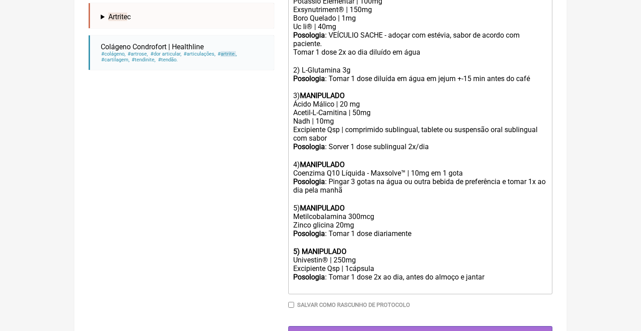
scroll to position [429, 0]
click at [300, 248] on strong "5) MANIPULADO" at bounding box center [319, 252] width 53 height 9
drag, startPoint x: 364, startPoint y: 234, endPoint x: 274, endPoint y: 235, distance: 89.5
click at [275, 236] on form "Buscar artrite Protocolos Formulas Medicamentos Industrializados Suplementos / …" at bounding box center [321, 11] width 464 height 664
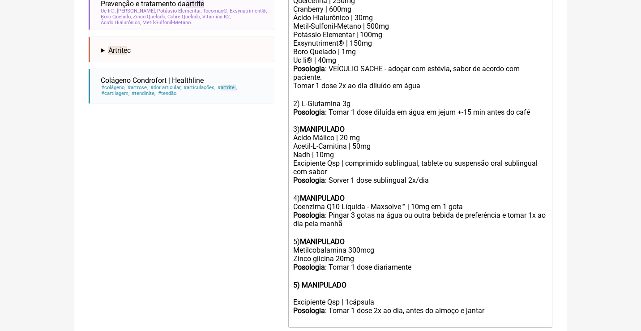
scroll to position [390, 0]
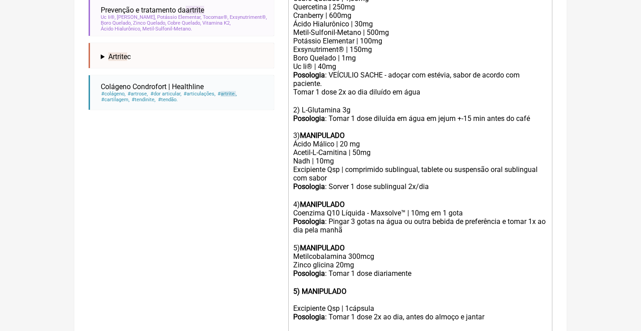
click at [351, 58] on div "Metil-Sulfonil-Metano | 500mg Potássio Elementar | 100mg Exsynutriment® | 150mg…" at bounding box center [420, 49] width 254 height 43
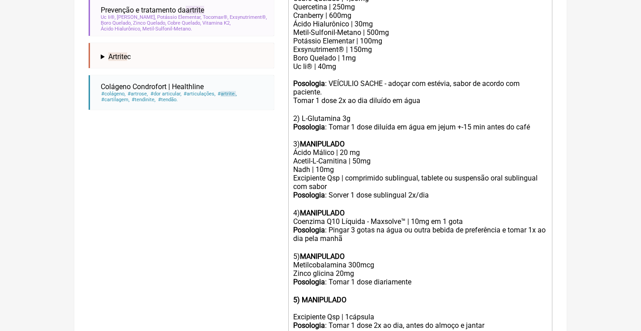
paste trix-editor "Univestin® | 250mg"
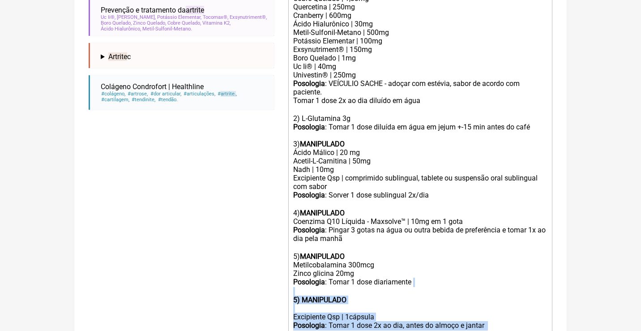
drag, startPoint x: 502, startPoint y: 306, endPoint x: 290, endPoint y: 269, distance: 214.9
click at [290, 269] on trix-editor "Uso Oral Por 90 dias: Veículos clean label / vegetais 1) MANIPULADO Uncaria Tor…" at bounding box center [420, 132] width 264 height 419
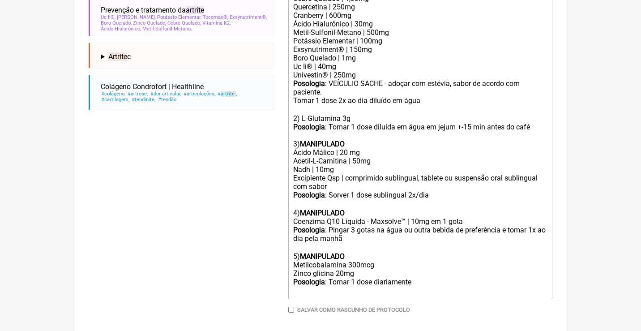
click at [360, 250] on div "Posologia : Pingar 3 gotas na água ou outra bebida de preferência e tomar 1x ao…" at bounding box center [420, 252] width 254 height 52
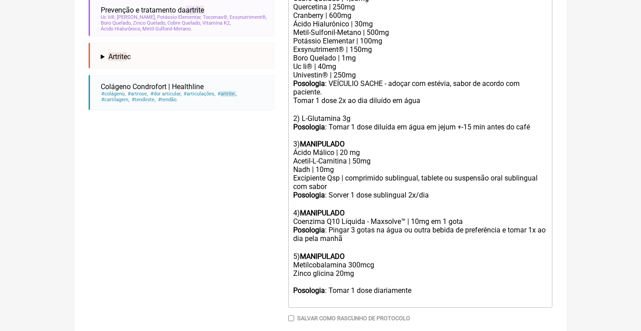
type trix-editor "<div>Uso Oral Por 90 dias:<br><br>Veículos clean label / vegetais<br><br></div>…"
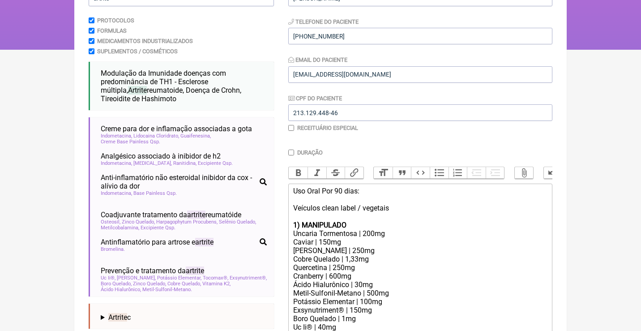
scroll to position [82, 0]
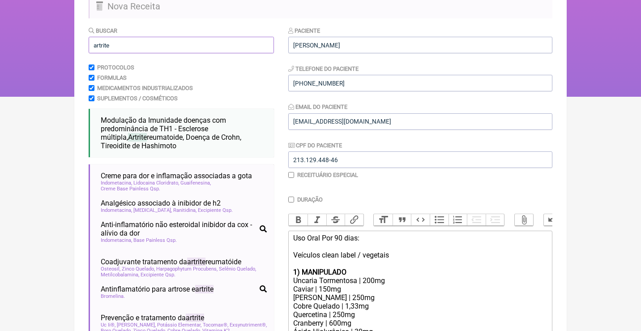
drag, startPoint x: 120, startPoint y: 52, endPoint x: 87, endPoint y: 46, distance: 32.9
click at [87, 46] on main "Nova Receita Buscar artrite Protocolos Formulas Medicamentos Industrializados S…" at bounding box center [320, 330] width 492 height 696
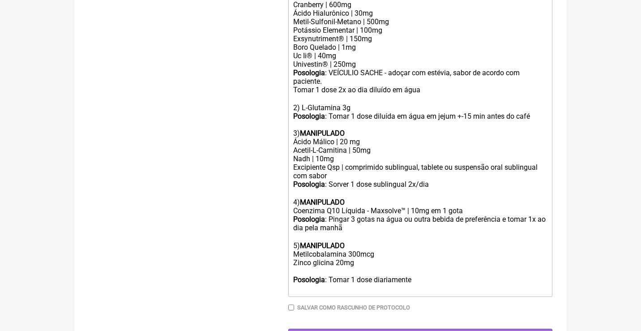
scroll to position [403, 0]
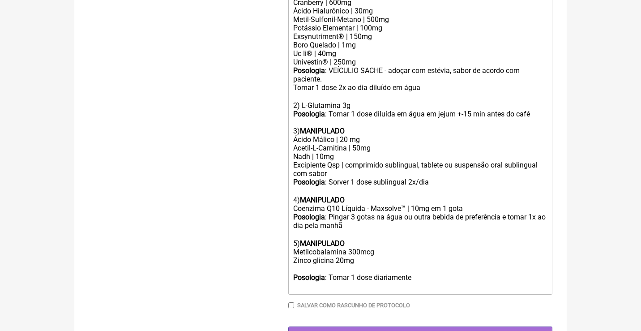
click at [303, 250] on div "Posologia : Pingar 3 gotas na água ou outra bebida de preferência e tomar 1x ao…" at bounding box center [420, 243] width 254 height 60
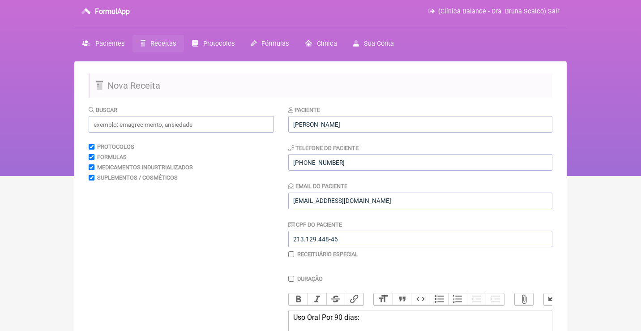
scroll to position [0, 0]
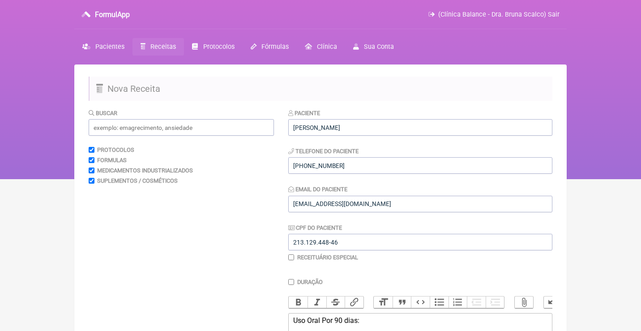
click at [178, 117] on div "Buscar" at bounding box center [181, 121] width 185 height 27
click at [178, 124] on input "text" at bounding box center [181, 127] width 185 height 17
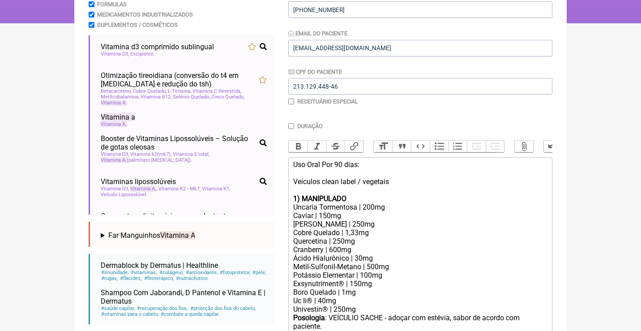
scroll to position [156, 0]
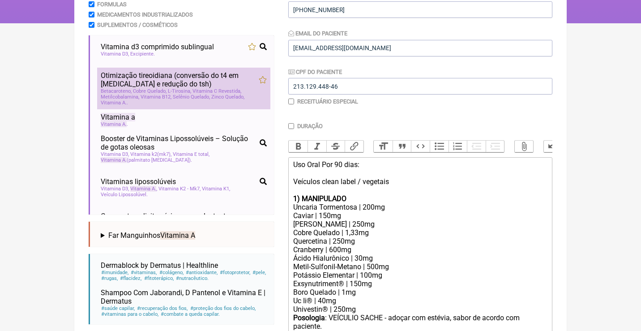
type input "vitamina A"
click at [153, 88] on span "Cobre Quelado" at bounding box center [150, 91] width 34 height 6
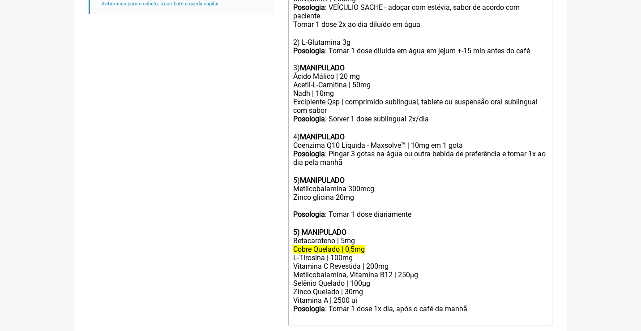
scroll to position [467, 0]
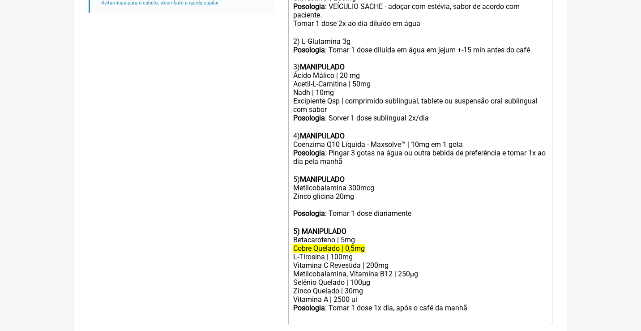
click at [348, 286] on div "Zinco Quelado | 30mg" at bounding box center [420, 290] width 254 height 9
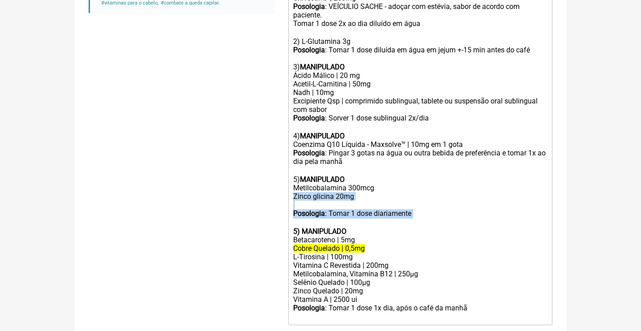
drag, startPoint x: 431, startPoint y: 190, endPoint x: 269, endPoint y: 176, distance: 161.7
click at [269, 176] on form "Buscar vitamina A Protocolos Formulas Medicamentos Industrializados Suplementos…" at bounding box center [321, 7] width 464 height 732
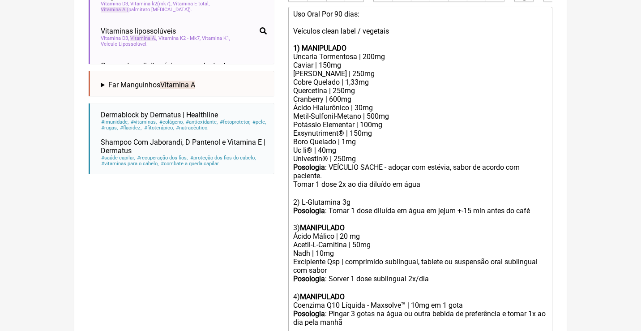
scroll to position [305, 0]
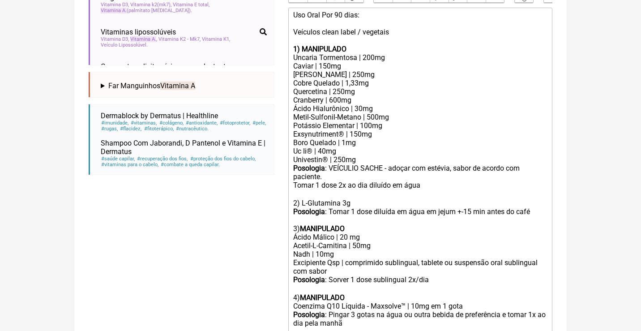
click at [389, 16] on div "Uso Oral Por 90 dias: Veículos clean label / vegetais" at bounding box center [420, 28] width 254 height 34
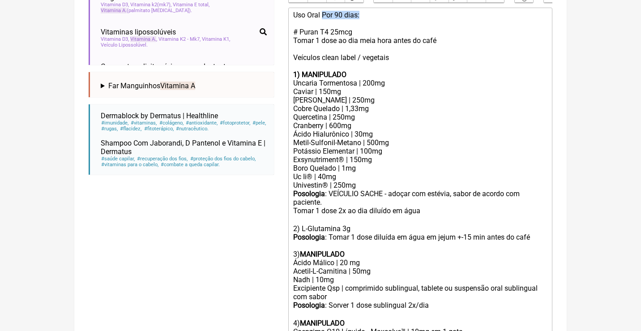
drag, startPoint x: 370, startPoint y: 14, endPoint x: 325, endPoint y: 15, distance: 45.2
click at [325, 15] on div "Uso Oral Por 90 dias: # Puran T4 25mcg Tomar 1 dose ao dia meia hora antes do c…" at bounding box center [420, 41] width 254 height 60
click at [444, 38] on div "Uso Oral Contínuo: # Puran T4 25mcg Tomar 1 dose ao dia meia hora antes do café…" at bounding box center [420, 41] width 254 height 60
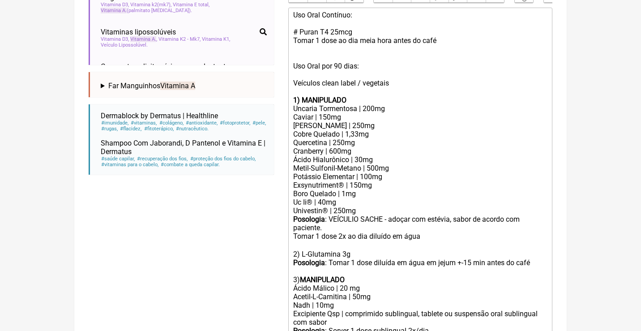
click at [299, 31] on div "Uso Oral Contínuo: # Puran T4 25mcg Tomar 1 dose ao dia meia hora antes do café…" at bounding box center [420, 53] width 254 height 85
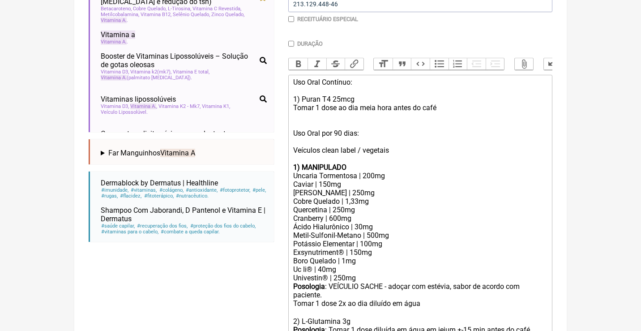
scroll to position [235, 0]
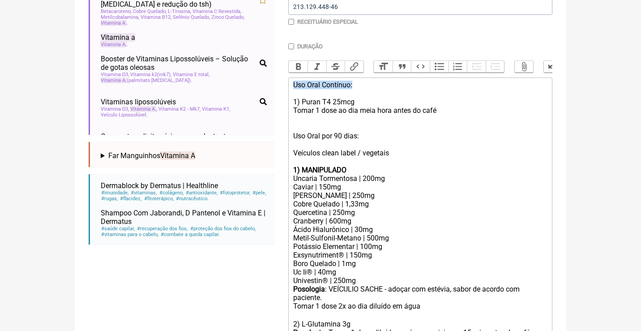
drag, startPoint x: 365, startPoint y: 85, endPoint x: 282, endPoint y: 84, distance: 82.8
click at [282, 84] on form "Buscar vitamina A Protocolos Formulas Medicamentos Industrializados Suplementos…" at bounding box center [321, 238] width 464 height 731
click at [299, 64] on button "Bold" at bounding box center [298, 67] width 19 height 12
drag, startPoint x: 371, startPoint y: 132, endPoint x: 277, endPoint y: 130, distance: 93.6
click at [277, 130] on form "Buscar vitamina A Protocolos Formulas Medicamentos Industrializados Suplementos…" at bounding box center [321, 238] width 464 height 731
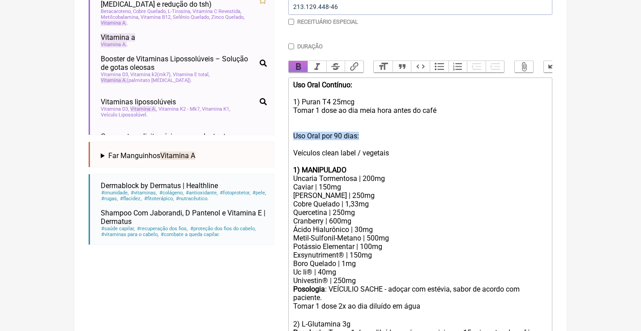
click at [296, 66] on button "Bold" at bounding box center [298, 67] width 19 height 12
click at [412, 151] on div "Uso Oral Contínuo: 1) Puran T4 25mcg Tomar 1 dose ao dia meia hora antes do caf…" at bounding box center [420, 123] width 254 height 85
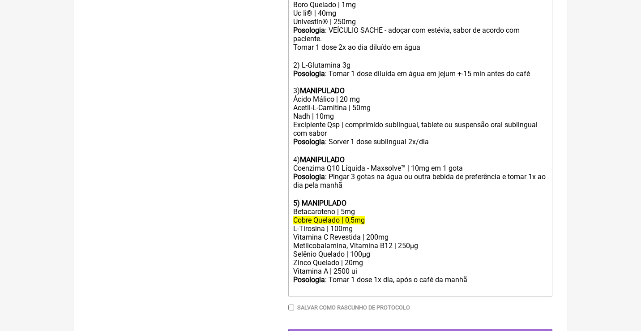
scroll to position [494, 0]
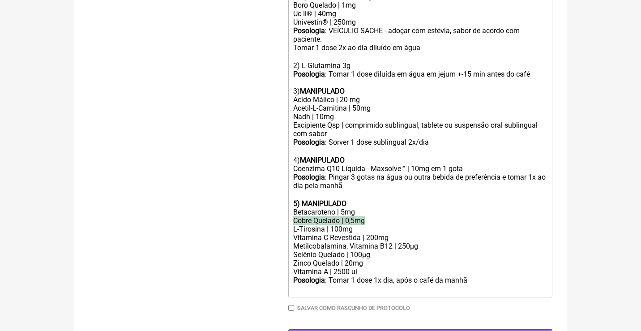
drag, startPoint x: 373, startPoint y: 196, endPoint x: 288, endPoint y: 197, distance: 85.5
click at [399, 242] on div "Metilcobalamina, Vitamina B12 | 250µg" at bounding box center [420, 246] width 254 height 9
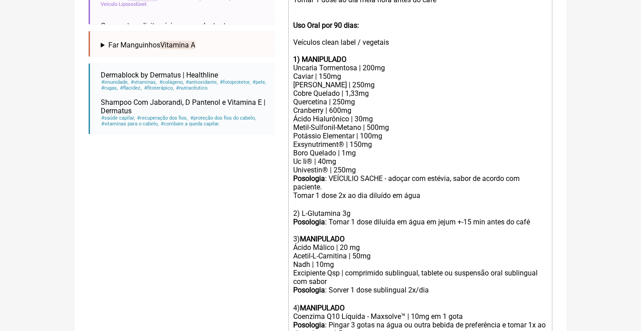
scroll to position [321, 0]
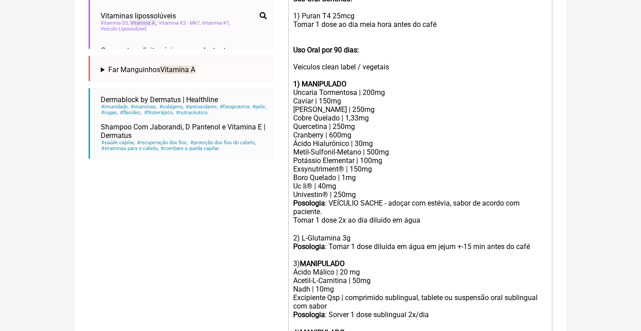
click at [361, 114] on div "Cobre Quelado | 1,33mg" at bounding box center [420, 118] width 254 height 9
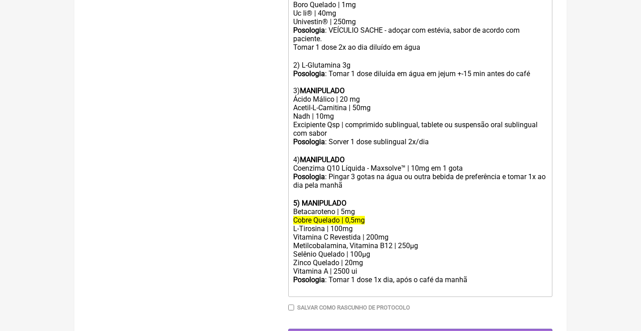
scroll to position [494, 0]
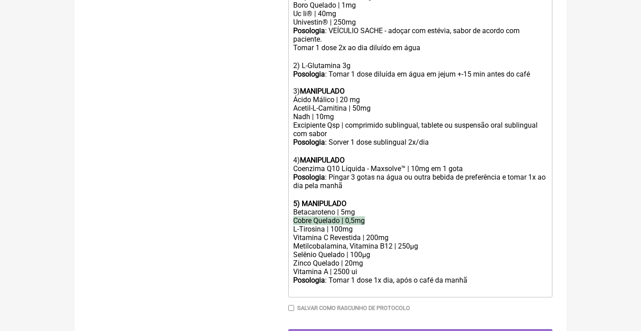
drag, startPoint x: 374, startPoint y: 196, endPoint x: 291, endPoint y: 198, distance: 82.8
click at [291, 198] on trix-editor "Uso Oral Contínuo: 1) Puran T4 25mcg Tomar 1 dose ao dia meia hora antes do caf…" at bounding box center [420, 58] width 264 height 478
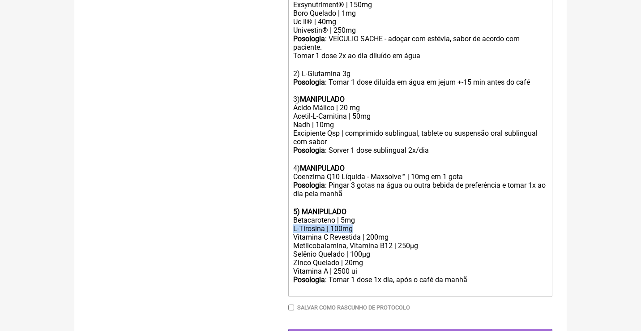
drag, startPoint x: 357, startPoint y: 204, endPoint x: 269, endPoint y: 203, distance: 87.3
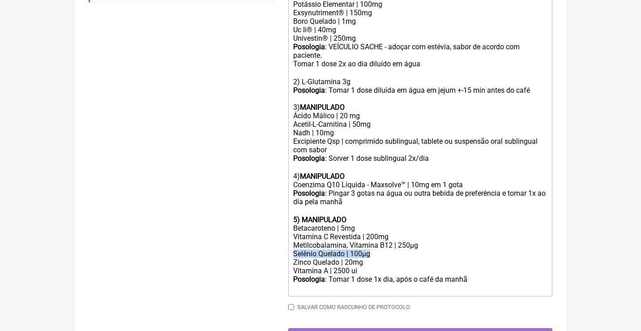
drag, startPoint x: 373, startPoint y: 229, endPoint x: 288, endPoint y: 227, distance: 85.1
click at [290, 228] on trix-editor "Uso Oral Contínuo: 1) Puran T4 25mcg Tomar 1 dose ao dia meia hora antes do caf…" at bounding box center [420, 65] width 264 height 461
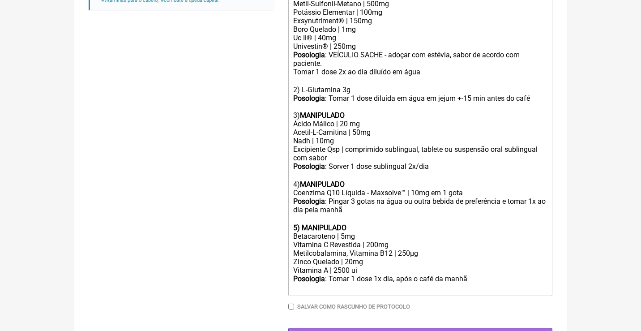
click at [483, 274] on div "Posologia : Tomar 1 dose 1x dia, após o café da manhã ㅤ" at bounding box center [420, 283] width 254 height 18
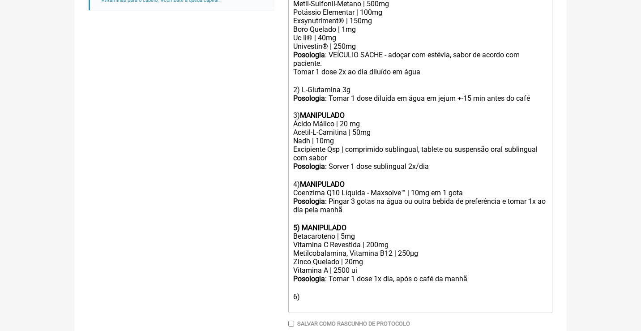
click at [337, 223] on strong "5) MANIPULADO" at bounding box center [319, 227] width 53 height 9
click at [336, 223] on strong "5) MANIPULADO" at bounding box center [319, 227] width 53 height 9
copy strong "MANIPULADO"
click at [304, 274] on div "Posologia : Tomar 1 dose 1x dia, após o café da manhã ㅤ 6)" at bounding box center [420, 291] width 254 height 35
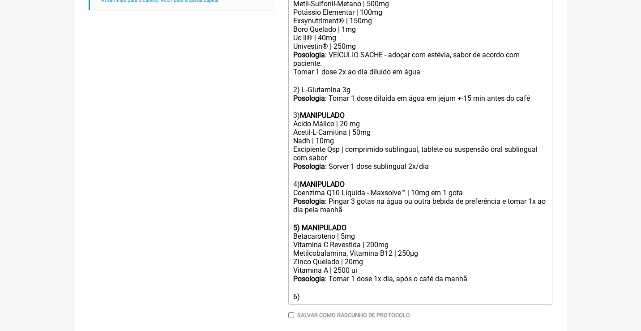
paste trix-editor "strong>MANIPULADO</strong><"
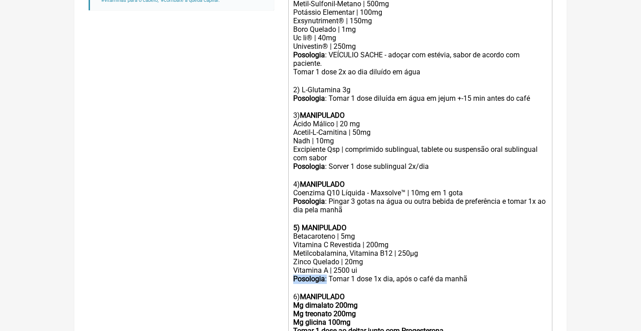
drag, startPoint x: 328, startPoint y: 251, endPoint x: 279, endPoint y: 252, distance: 48.8
click at [279, 252] on form "Buscar vitamina A Protocolos Formulas Medicamentos Industrializados Suplementos…" at bounding box center [321, 13] width 464 height 748
copy div "Posologia :"
click at [291, 299] on trix-editor "Uso Oral Contínuo: 1) Puran T4 25mcg Tomar 1 dose ao dia meia hora antes do caf…" at bounding box center [420, 90] width 264 height 495
paste trix-editor "Posologia</strong>:<strong>"
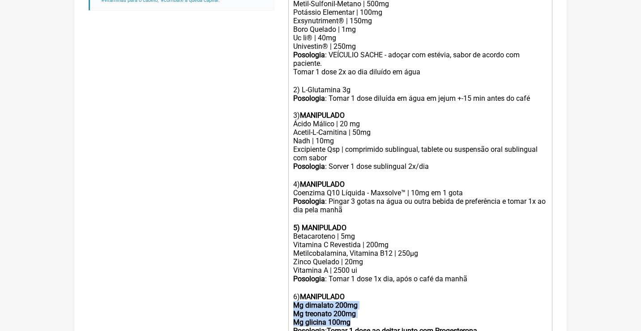
drag, startPoint x: 363, startPoint y: 293, endPoint x: 290, endPoint y: 280, distance: 73.2
click at [290, 280] on trix-editor "Uso Oral Contínuo: 1) Puran T4 25mcg Tomar 1 dose ao dia meia hora antes do caf…" at bounding box center [420, 90] width 264 height 495
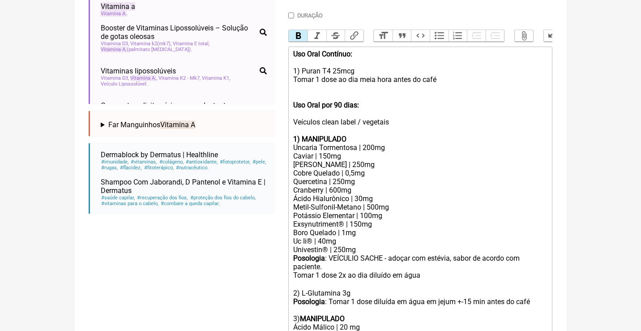
scroll to position [255, 0]
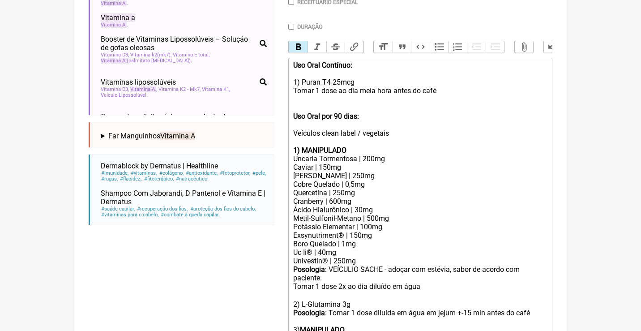
click at [294, 45] on button "Bold" at bounding box center [298, 47] width 19 height 12
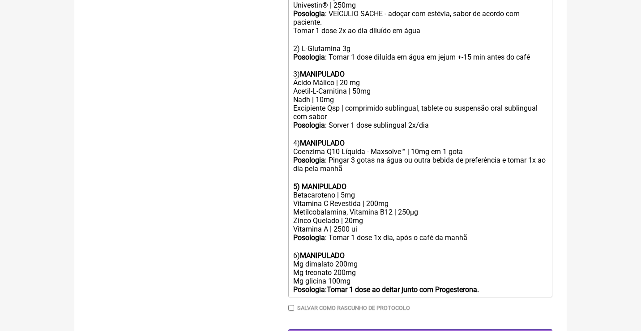
scroll to position [510, 0]
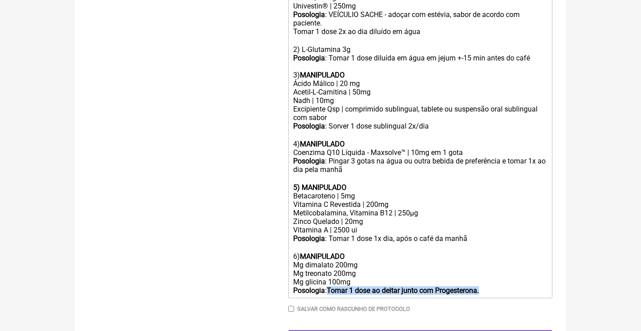
drag, startPoint x: 502, startPoint y: 265, endPoint x: 332, endPoint y: 261, distance: 170.1
click at [332, 261] on trix-editor "Uso Oral Contínuo: 1) Puran T4 25mcg Tomar 1 dose ao dia meia hora antes do caf…" at bounding box center [420, 50] width 264 height 495
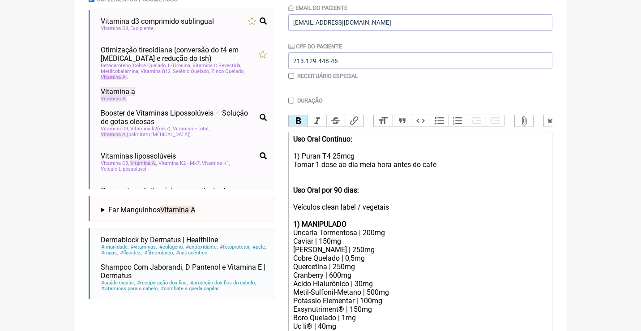
scroll to position [151, 0]
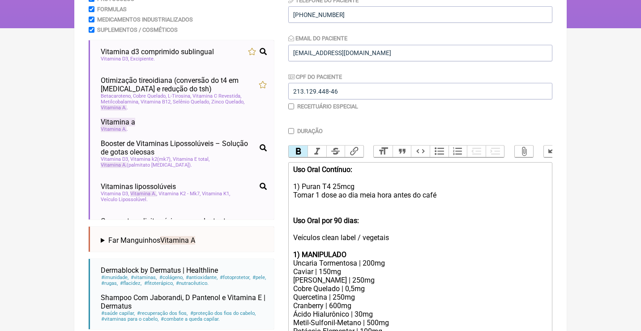
click at [295, 150] on button "Bold" at bounding box center [298, 151] width 19 height 12
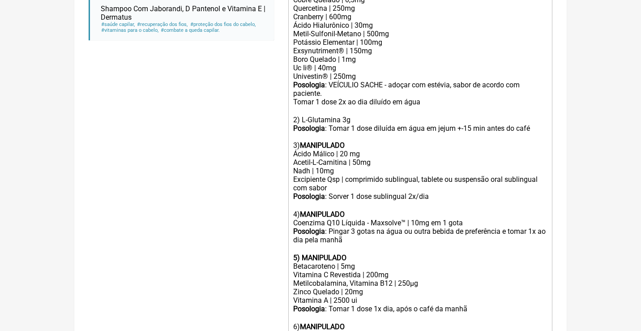
scroll to position [510, 0]
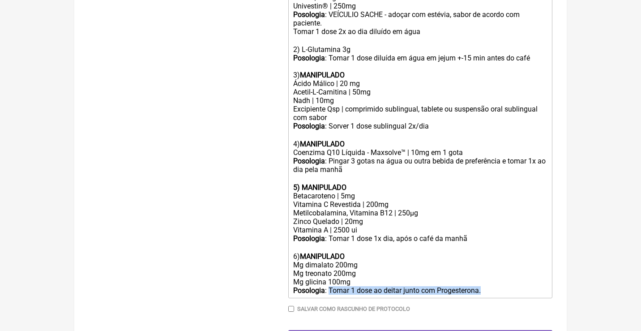
click at [492, 266] on trix-editor "Uso Oral Contínuo: 1) Puran T4 25mcg Tomar 1 dose ao dia meia hora antes do caf…" at bounding box center [420, 50] width 264 height 495
type trix-editor "<div><strong>Uso Oral Contínuo:</strong><br><br>1) Puran T4 25mcg<br>Tomar 1 do…"
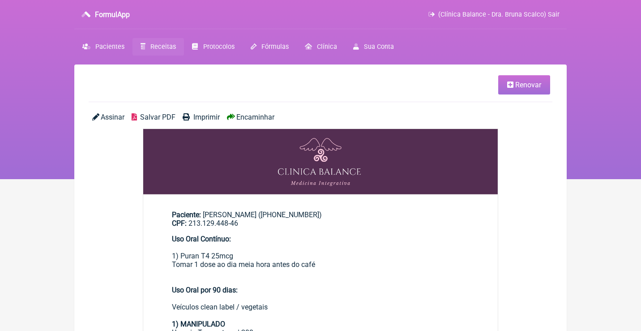
click at [111, 116] on span "Assinar" at bounding box center [113, 117] width 24 height 9
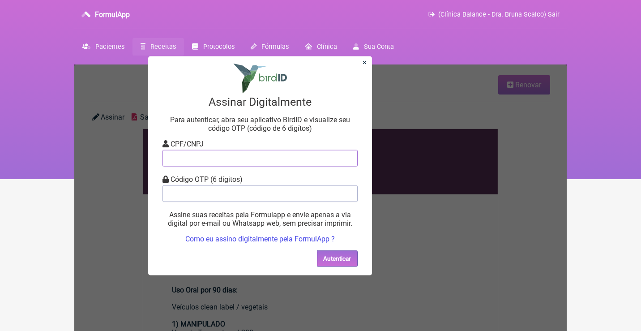
click at [181, 160] on input "tel" at bounding box center [259, 157] width 195 height 17
type input "12805451783"
click at [214, 189] on input "tel" at bounding box center [259, 193] width 195 height 17
type input "825553"
click at [332, 253] on button "Autenticar" at bounding box center [337, 258] width 41 height 17
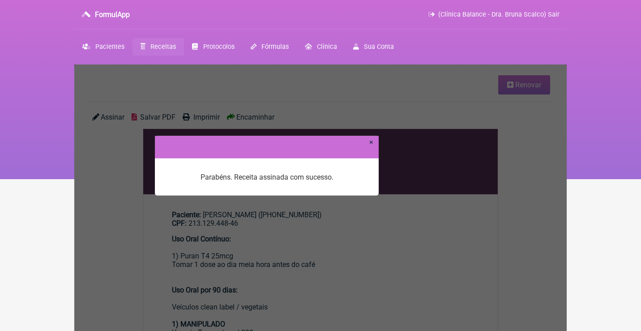
click at [372, 142] on link "×" at bounding box center [371, 141] width 4 height 9
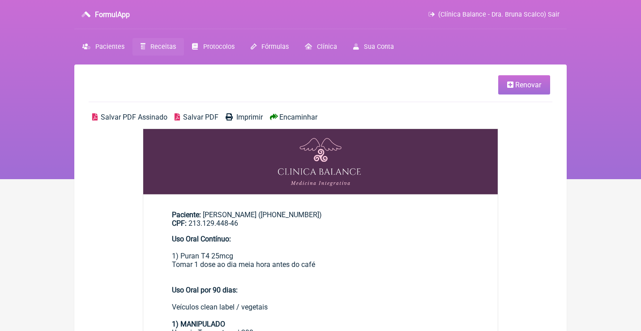
click at [136, 114] on span "Salvar PDF Assinado" at bounding box center [134, 117] width 67 height 9
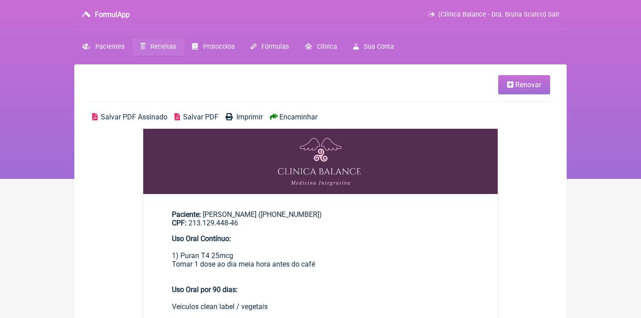
click at [520, 85] on span "Renovar" at bounding box center [528, 85] width 26 height 9
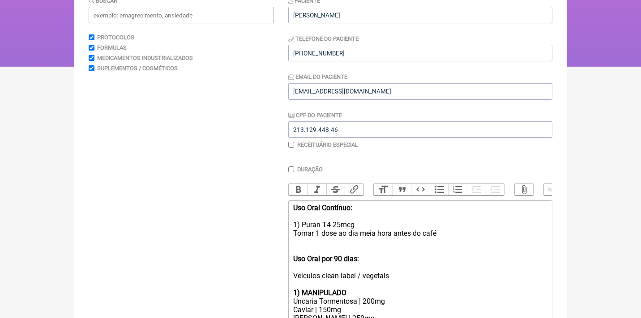
scroll to position [150, 0]
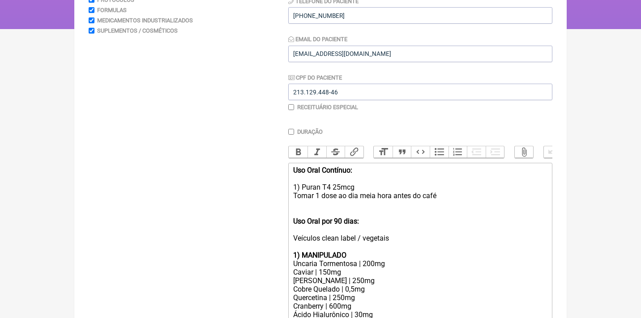
click at [290, 105] on input "checkbox" at bounding box center [291, 107] width 6 height 6
checkbox input "true"
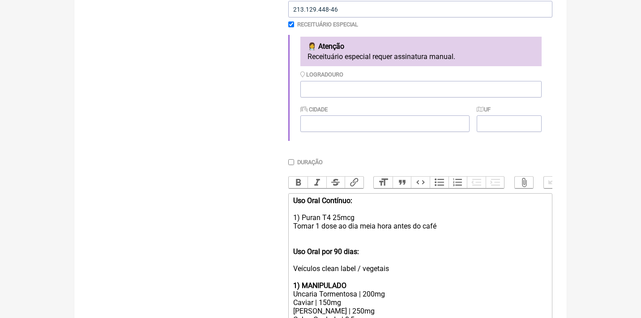
scroll to position [275, 0]
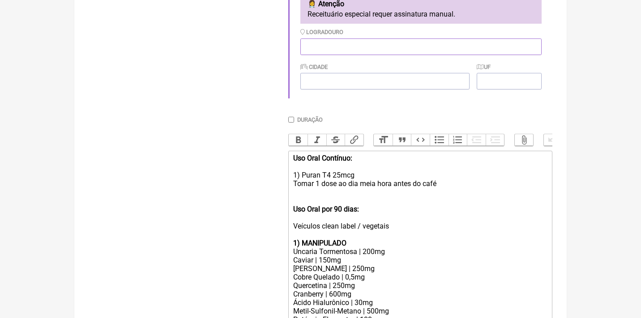
paste input "[STREET_ADDRESS][PERSON_NAME]"
drag, startPoint x: 462, startPoint y: 43, endPoint x: 570, endPoint y: 47, distance: 108.4
click at [496, 47] on input "Rua José Garcia Sobrinho, 184 - Condomínio Residencial Euroville II, Bragança P…" at bounding box center [420, 46] width 241 height 17
type input "[STREET_ADDRESS][PERSON_NAME]"
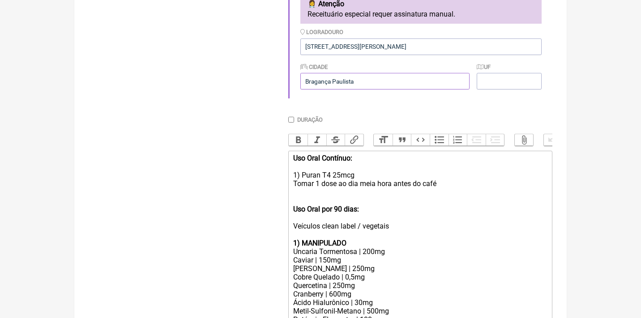
type input "Bragança Paulista"
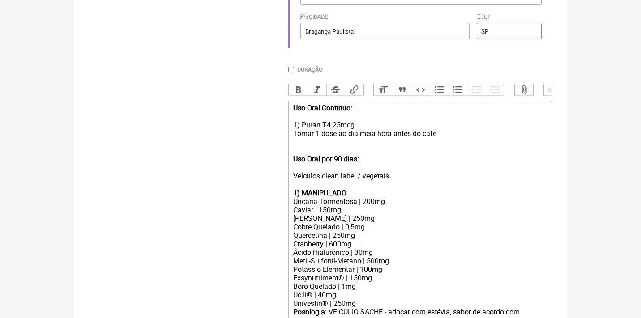
scroll to position [302, 0]
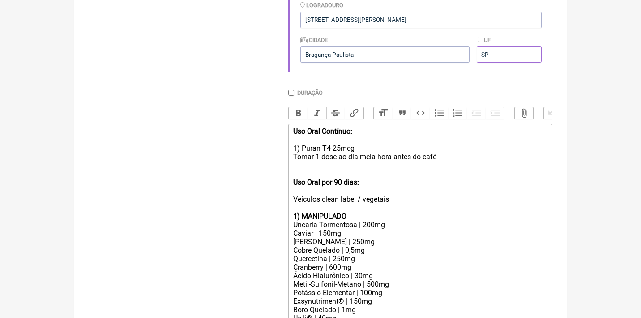
type input "SP"
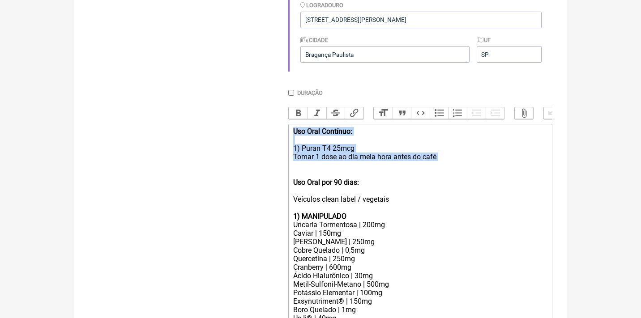
drag, startPoint x: 292, startPoint y: 126, endPoint x: 454, endPoint y: 150, distance: 164.2
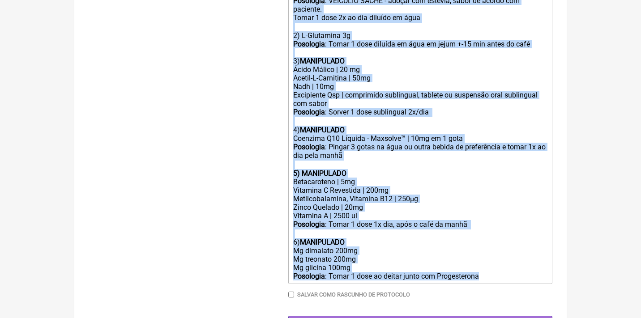
drag, startPoint x: 290, startPoint y: 145, endPoint x: 344, endPoint y: 355, distance: 216.7
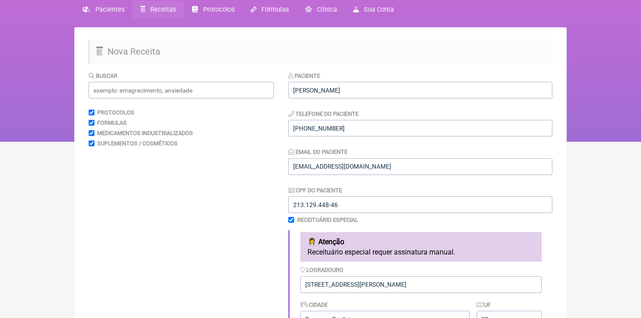
scroll to position [25, 0]
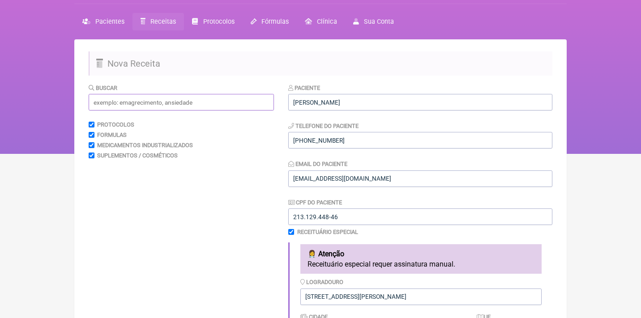
click at [219, 94] on input "text" at bounding box center [181, 102] width 185 height 17
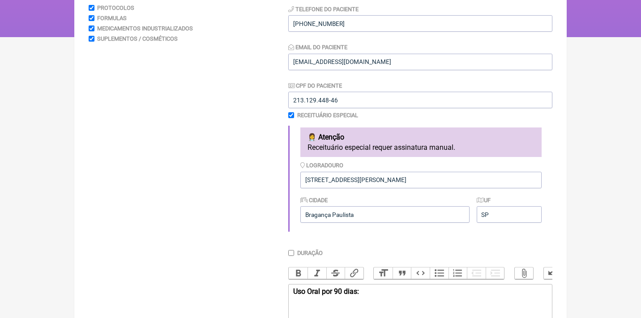
scroll to position [162, 0]
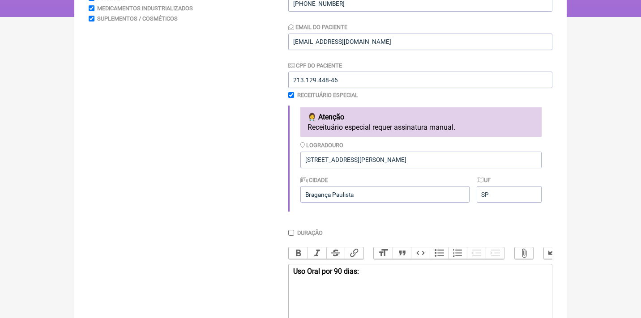
click at [297, 284] on div "Uso Oral por 90 dias:" at bounding box center [420, 280] width 254 height 26
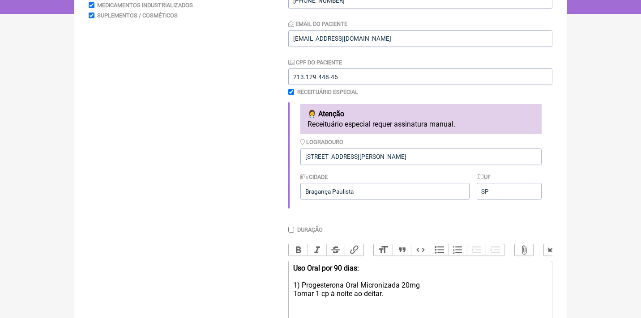
type trix-editor "<div><strong>Uso Oral por 90 dias:</strong><br><br>1) Progesterona Oral Microni…"
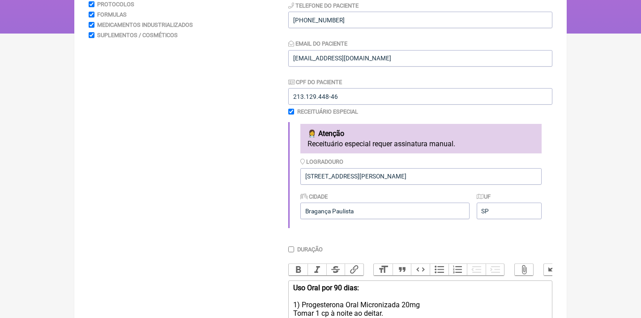
scroll to position [89, 0]
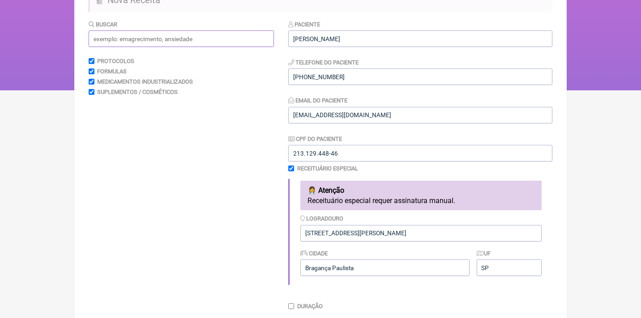
click at [188, 31] on input "text" at bounding box center [181, 38] width 185 height 17
type input "l"
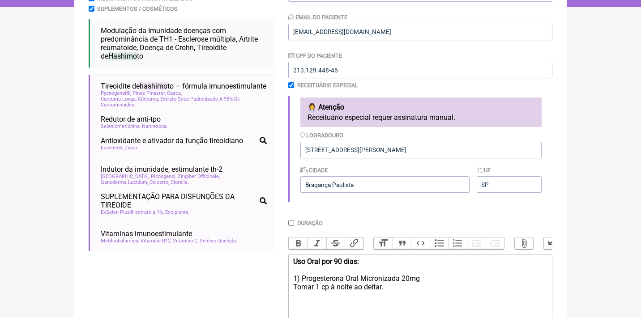
scroll to position [174, 0]
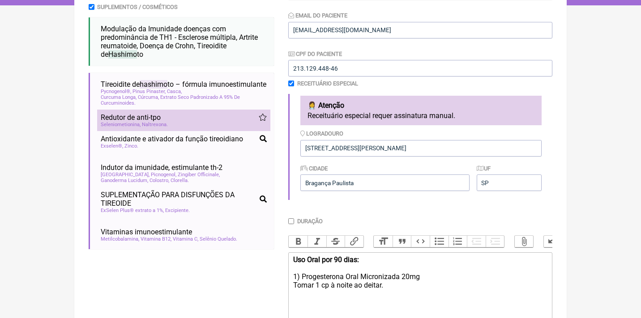
type input "Hashimoto"
click at [108, 127] on span "Seleniometionina" at bounding box center [121, 125] width 40 height 6
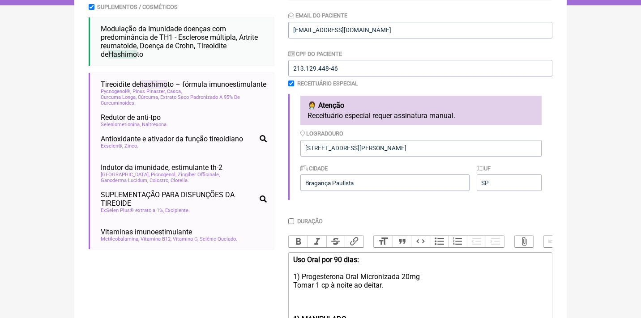
click at [289, 311] on trix-editor "Uso Oral por 90 dias: 1) Progesterona Oral Micronizada 20mg Tomar 1 cp à noite …" at bounding box center [420, 307] width 264 height 110
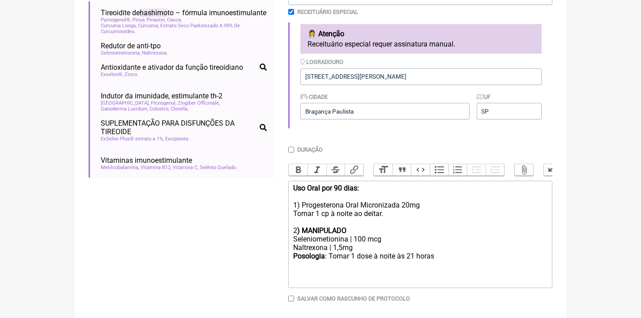
scroll to position [247, 0]
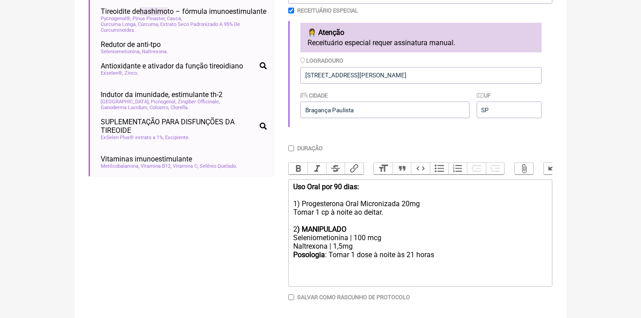
click at [452, 251] on div "Posologia : Tomar 1 dose à noite às 21 horas ㅤ" at bounding box center [420, 260] width 254 height 18
click at [345, 242] on div "Naltrexona | 1,5mg" at bounding box center [420, 246] width 254 height 9
click at [452, 251] on div "Posologia : Tomar 1 dose à noite às 21 horas ㅤ" at bounding box center [420, 260] width 254 height 18
type trix-editor "<div><strong>Uso Oral por 90 dias:</strong><br><br>1) Progesterona Oral Microni…"
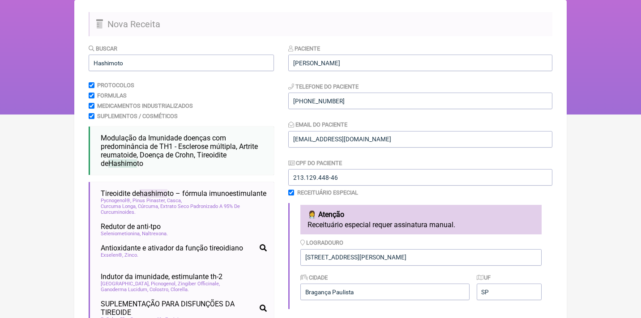
scroll to position [48, 0]
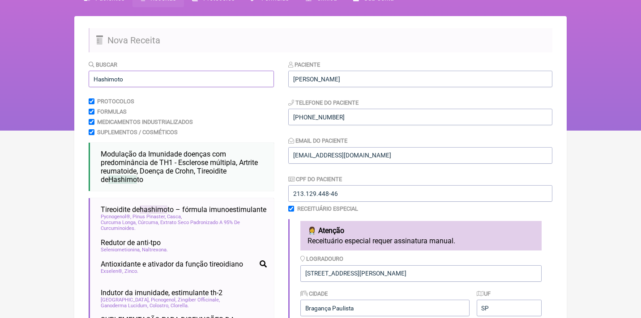
drag, startPoint x: 125, startPoint y: 78, endPoint x: 59, endPoint y: 76, distance: 66.3
click at [60, 78] on div "FormulApp (Clínica Balance - Dra. Bruna Scalco) Sair Pacientes Receitas Protoco…" at bounding box center [320, 41] width 641 height 179
type input "t"
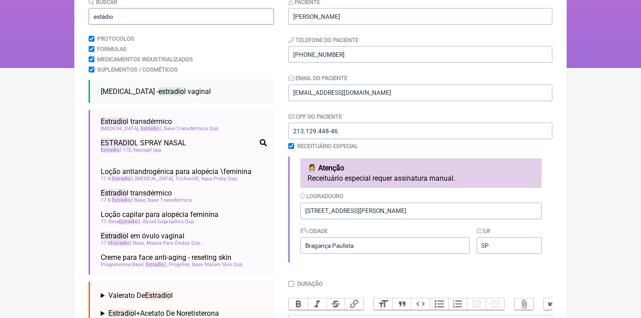
scroll to position [146, 0]
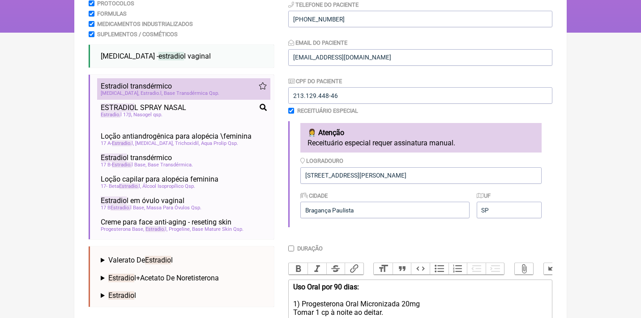
type input "estádio"
click at [141, 91] on span "Estradio" at bounding box center [151, 93] width 20 height 6
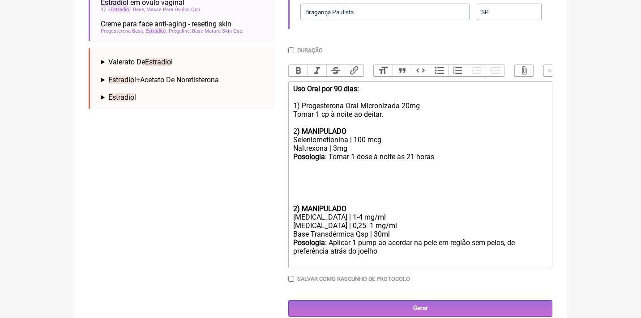
scroll to position [344, 0]
click at [304, 187] on div "Posologia : Tomar 1 dose à noite às 21 horas ㅤ" at bounding box center [420, 179] width 254 height 52
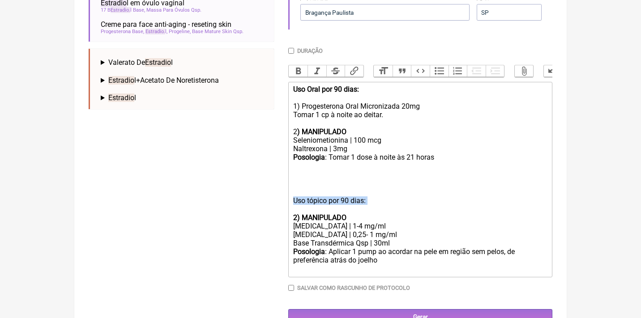
drag, startPoint x: 378, startPoint y: 196, endPoint x: 257, endPoint y: 190, distance: 121.0
click at [257, 190] on form "Buscar estádio Protocolos Formulas Medicamentos Industrializados Suplementos / …" at bounding box center [321, 45] width 464 height 562
click at [297, 67] on button "Bold" at bounding box center [298, 71] width 19 height 12
click at [389, 182] on div "Posologia : Tomar 1 dose à noite às 21 horas ㅤ Uso tópico por 90 dias:" at bounding box center [420, 183] width 254 height 60
click at [299, 214] on strong "2) MANIPULADO" at bounding box center [319, 218] width 53 height 9
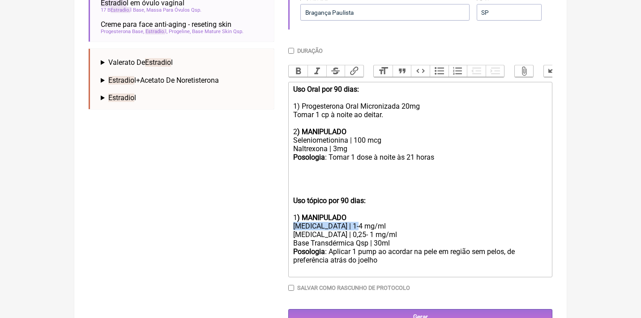
drag, startPoint x: 358, startPoint y: 214, endPoint x: 264, endPoint y: 214, distance: 94.0
click at [264, 214] on form "Buscar estádio Protocolos Formulas Medicamentos Industrializados Suplementos / …" at bounding box center [321, 45] width 464 height 562
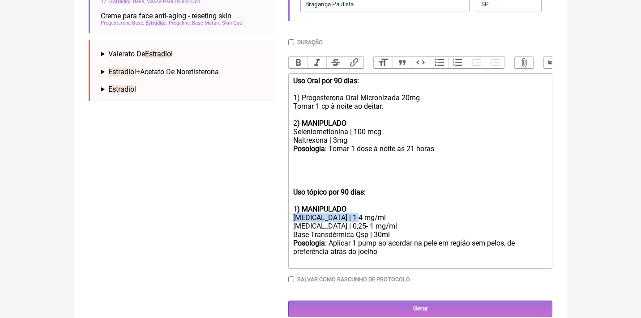
scroll to position [352, 0]
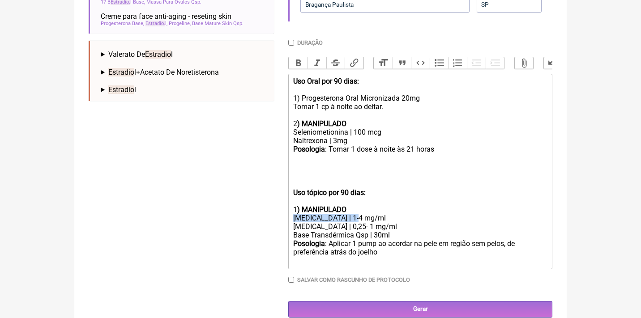
click at [334, 214] on div "Estriol | 1-4 mg/ml" at bounding box center [420, 218] width 254 height 9
click at [369, 214] on div "Estriol | 1-4 mg/ml" at bounding box center [420, 218] width 254 height 9
click at [330, 214] on div "Estriol | 1-4 mg" at bounding box center [420, 218] width 254 height 9
click at [352, 222] on div "Estradiol | 0,25- 1 mg/ml" at bounding box center [420, 226] width 254 height 9
type trix-editor "<div><strong>Uso Oral por 90 dias:</strong><br><br>1) Progesterona Oral Microni…"
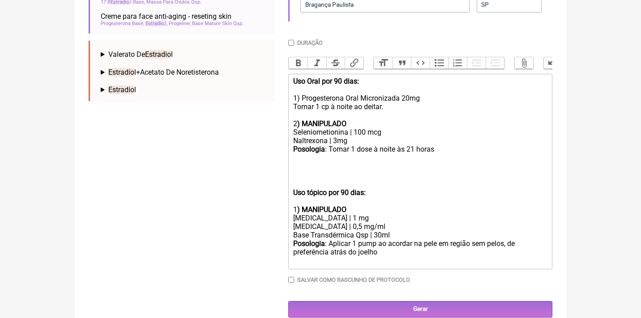
click at [392, 241] on div "Posologia : Aplicar 1 pump ao acordar na pele em região sem pelos, de preferênc…" at bounding box center [420, 252] width 254 height 26
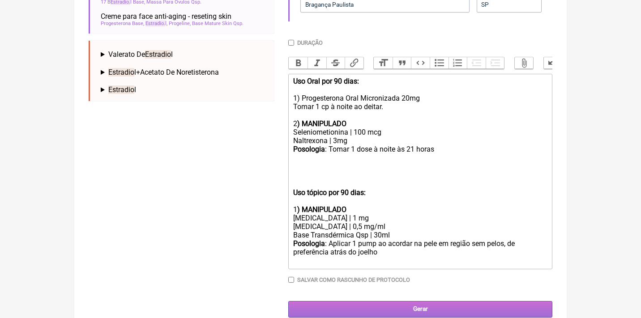
click at [404, 301] on input "Gerar" at bounding box center [420, 309] width 264 height 17
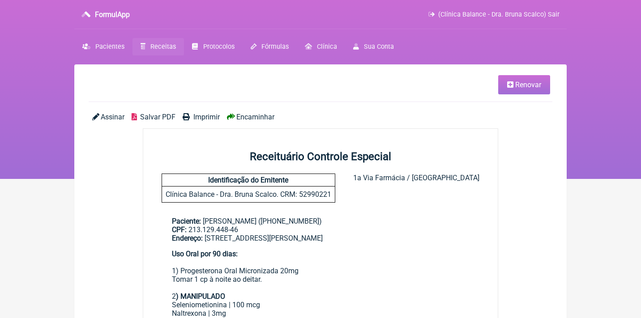
click at [111, 115] on span "Assinar" at bounding box center [113, 117] width 24 height 9
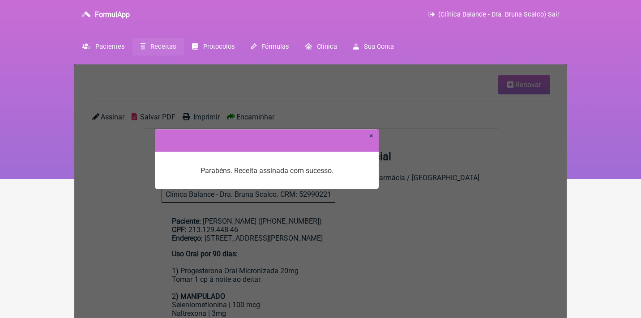
click at [372, 137] on link "×" at bounding box center [371, 135] width 4 height 9
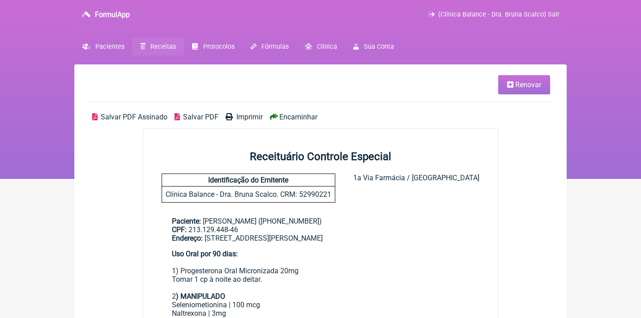
click at [138, 117] on span "Salvar PDF Assinado" at bounding box center [134, 117] width 67 height 9
click at [162, 47] on span "Receitas" at bounding box center [163, 47] width 26 height 8
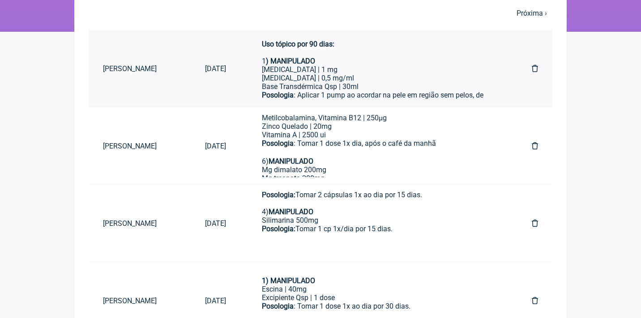
scroll to position [118, 0]
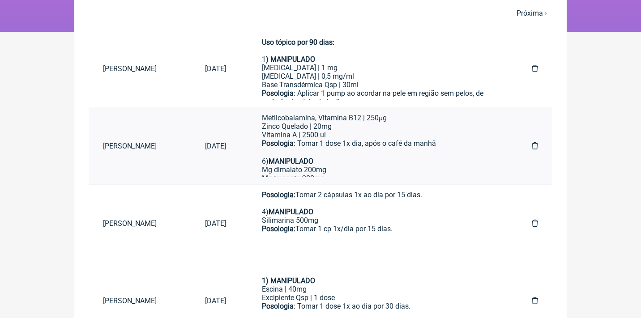
click at [318, 147] on div "Posologia : Tomar 1 dose 1x dia, após o café da manhã ㅤ 6) MANIPULADO Mg dimala…" at bounding box center [379, 169] width 234 height 60
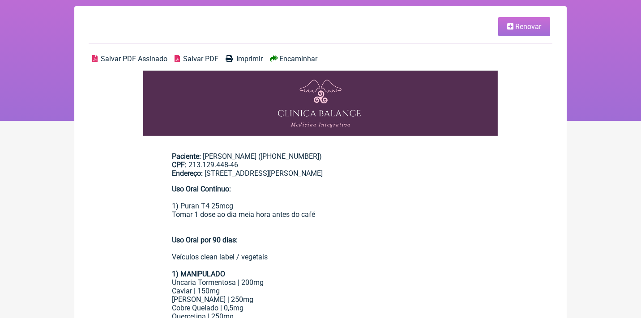
scroll to position [43, 0]
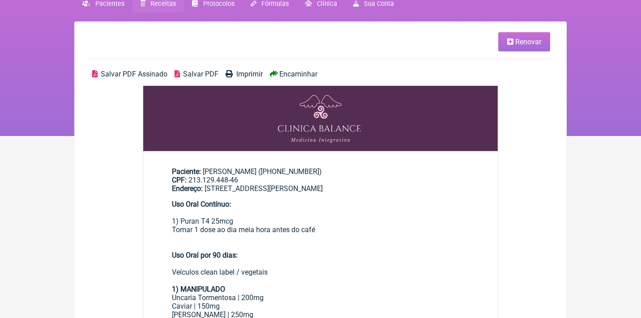
click at [517, 40] on span "Renovar" at bounding box center [528, 42] width 26 height 9
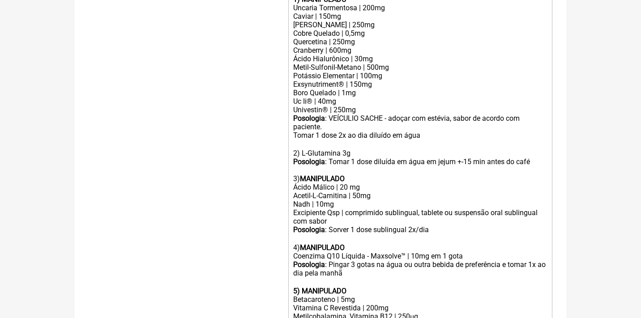
scroll to position [402, 0]
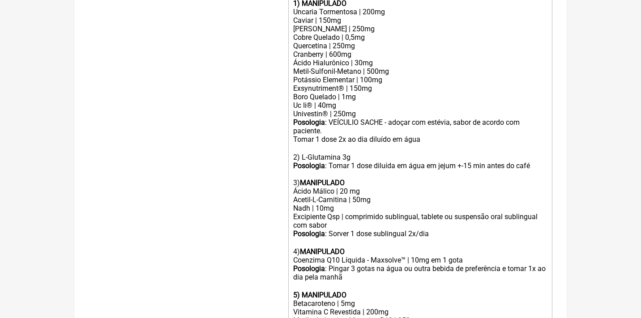
click at [357, 118] on div "Posologia : VEÍCULIO SACHE - adoçar com estévia, sabor de acordo com paciente. …" at bounding box center [420, 131] width 254 height 26
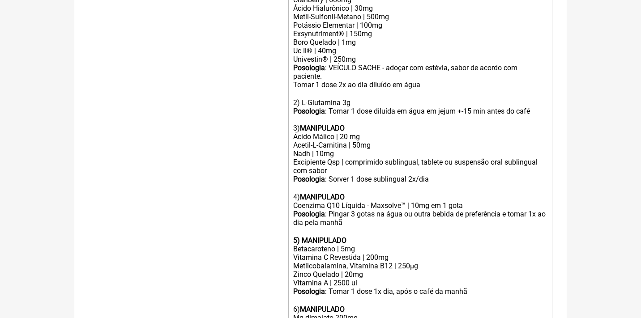
scroll to position [457, 0]
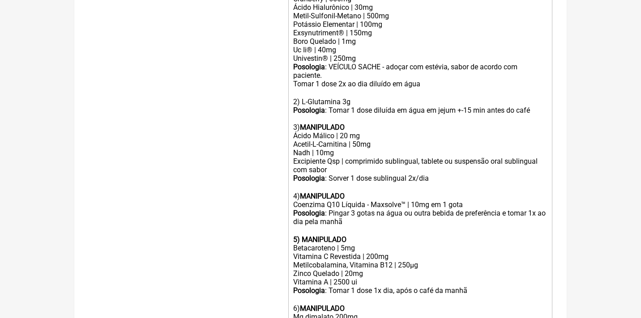
click at [436, 174] on div "Posologia : Sorver 1 dose sublingual 2x/dia ㅤ" at bounding box center [420, 178] width 254 height 9
drag, startPoint x: 436, startPoint y: 159, endPoint x: 413, endPoint y: 158, distance: 23.8
click at [413, 174] on div "Posologia : Sorver 1 dose sublingual 2x/dia ㅤ" at bounding box center [420, 178] width 254 height 9
type trix-editor "<div><strong>Uso Oral Contínuo:</strong><br><br>1) Puran T4 25mcg<br>Tomar 1 do…"
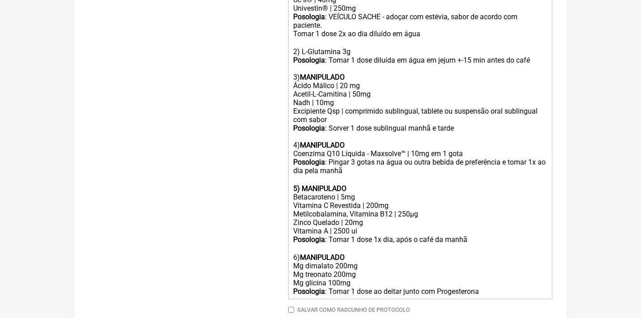
scroll to position [507, 0]
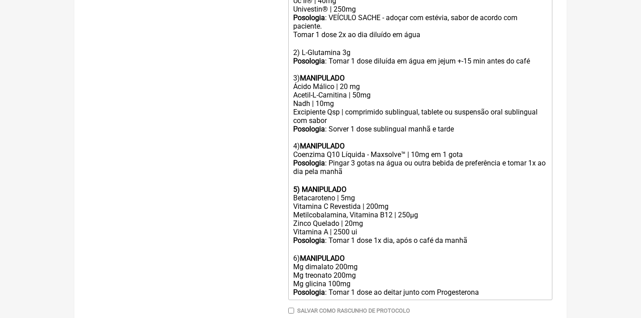
click at [495, 265] on div "Posologia : Tomar 1 dose 1x dia, após o café da manhã ㅤ 6) MANIPULADO Mg dimala…" at bounding box center [420, 266] width 254 height 60
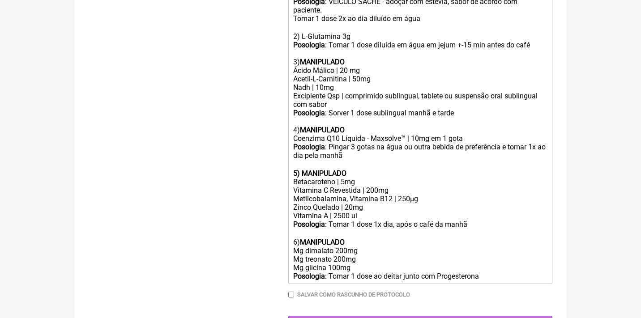
scroll to position [522, 0]
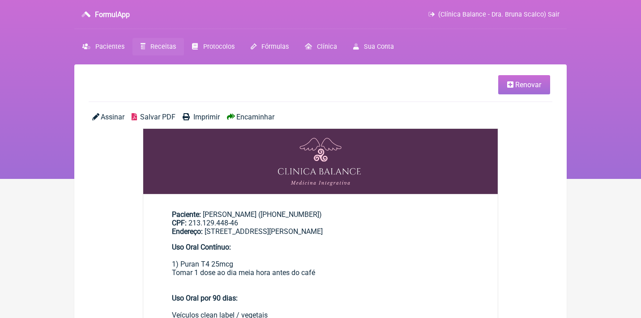
click at [162, 119] on span "Salvar PDF" at bounding box center [157, 117] width 35 height 9
click at [163, 47] on span "Receitas" at bounding box center [163, 47] width 26 height 8
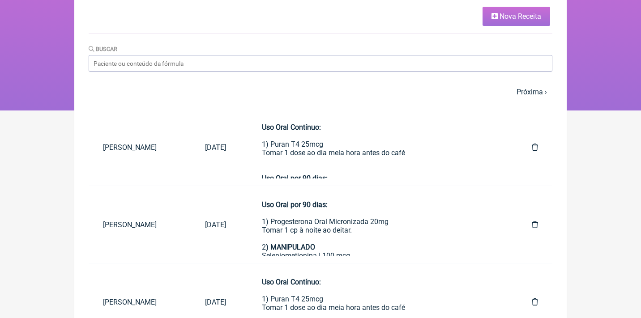
scroll to position [72, 0]
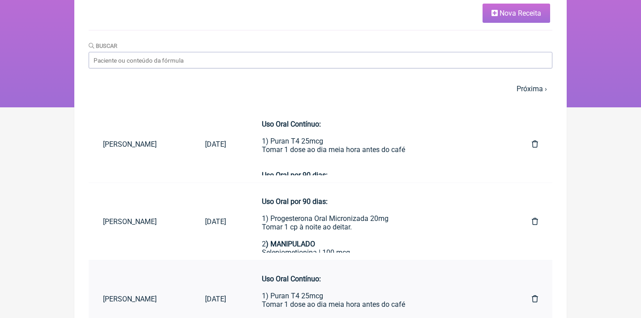
click at [535, 300] on icon at bounding box center [535, 298] width 6 height 7
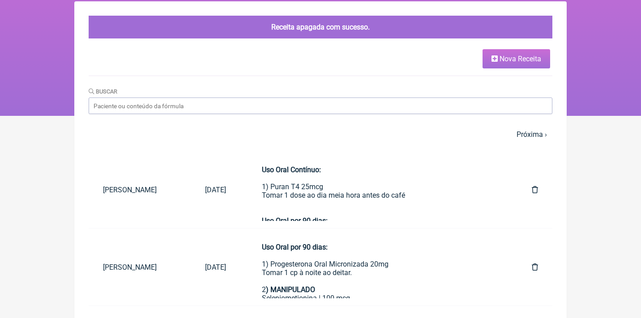
scroll to position [64, 0]
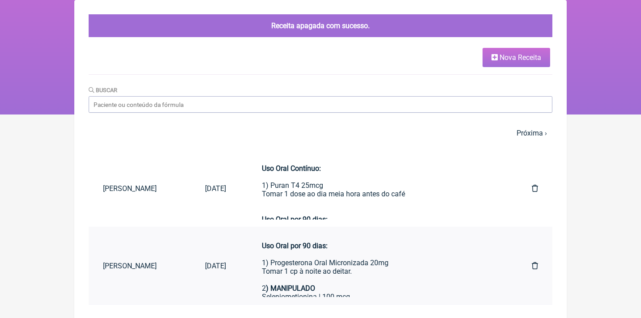
click at [321, 264] on div "Uso Oral por 90 dias: 1) Progesterona Oral Micronizada 20mg Tomar 1 cp à noite …" at bounding box center [379, 267] width 234 height 51
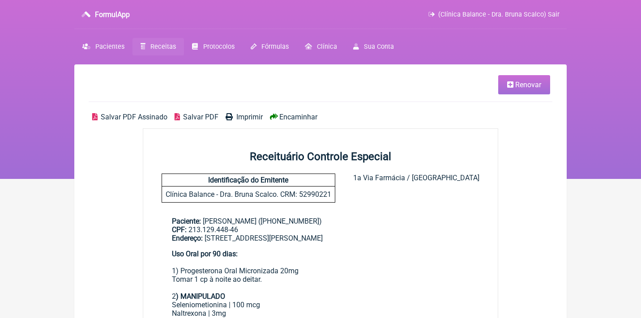
scroll to position [59, 0]
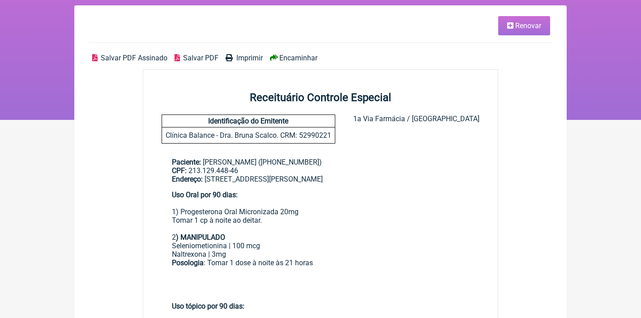
click at [504, 31] on link "Renovar" at bounding box center [524, 25] width 52 height 19
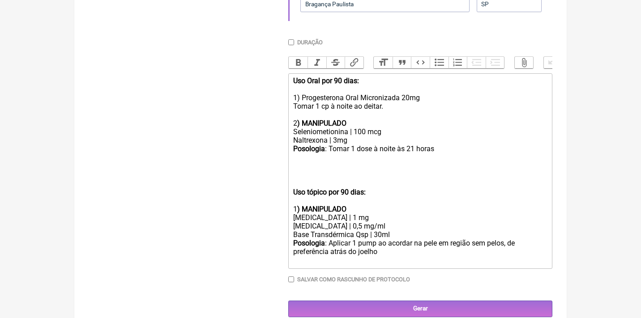
scroll to position [352, 0]
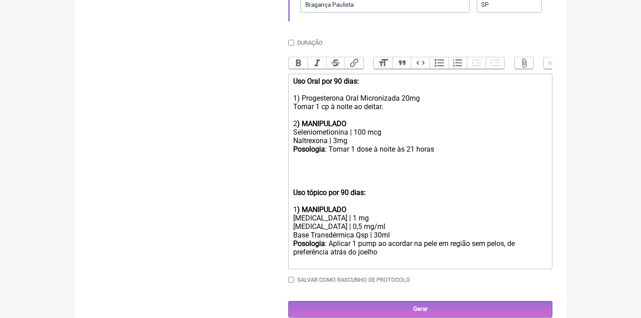
click at [317, 120] on strong ") MANIPULADO" at bounding box center [321, 124] width 49 height 9
click at [320, 120] on strong ") MANIPULADO" at bounding box center [321, 124] width 49 height 9
copy strong "MANIPULADO"
click at [299, 93] on div "Uso Oral por 90 dias: 1) Progesterona Oral Micronizada 20mg Tomar 1 cp à noite …" at bounding box center [420, 102] width 254 height 51
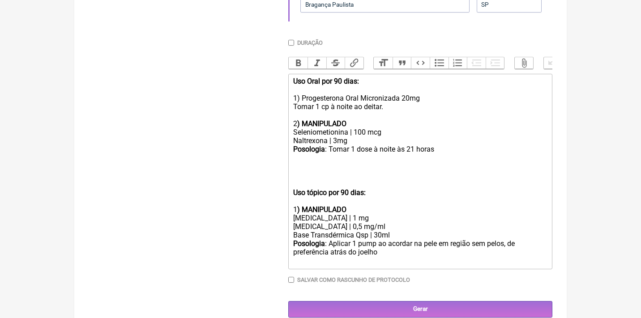
paste trix-editor "<strong>MANIPULADO</strong>"
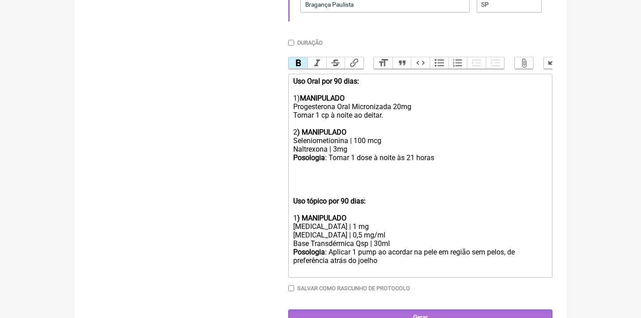
click at [302, 95] on strong "MANIPULADO" at bounding box center [322, 98] width 45 height 9
type trix-editor "<div><strong>Uso Oral por 90 dias:</strong><br><br>1)&nbsp;<strong>MANIPULADO <…"
click at [420, 310] on input "Gerar" at bounding box center [420, 318] width 264 height 17
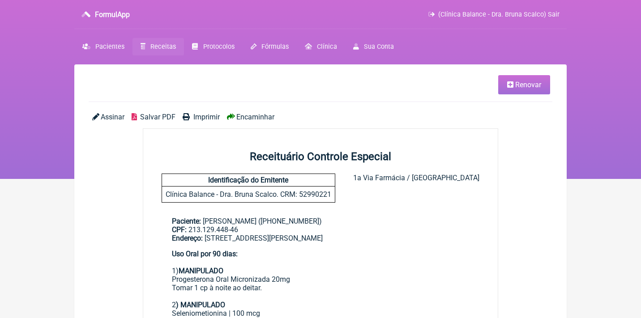
click at [114, 123] on div "Assinar Salvar PDF Imprimir Encaminhar" at bounding box center [321, 121] width 464 height 16
click at [111, 115] on span "Assinar" at bounding box center [113, 117] width 24 height 9
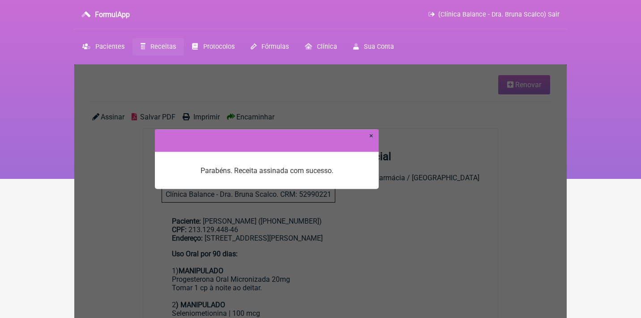
click at [369, 137] on link "×" at bounding box center [371, 135] width 4 height 9
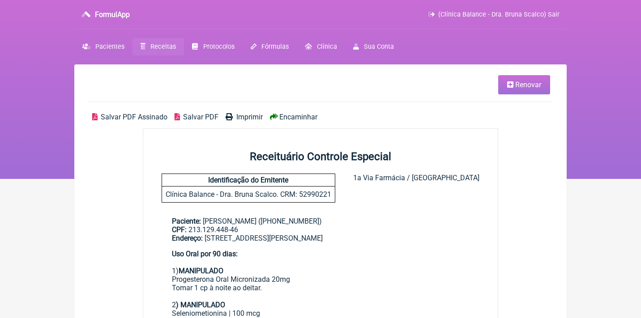
click at [122, 116] on span "Salvar PDF Assinado" at bounding box center [134, 117] width 67 height 9
click at [163, 48] on span "Receitas" at bounding box center [163, 47] width 26 height 8
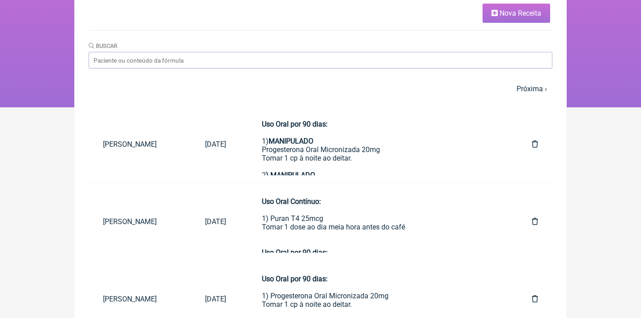
scroll to position [95, 0]
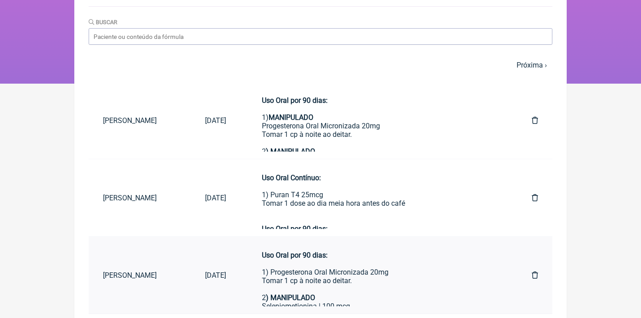
click at [534, 275] on icon at bounding box center [535, 275] width 6 height 7
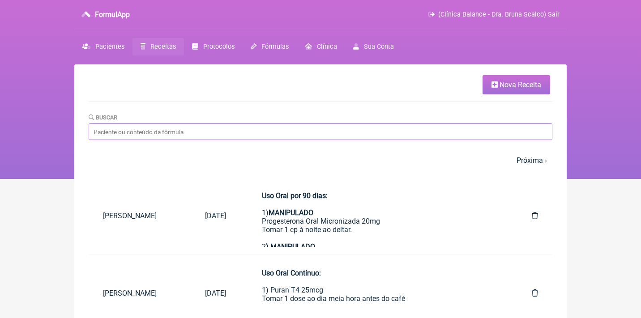
click at [167, 140] on input "Buscar" at bounding box center [321, 132] width 464 height 17
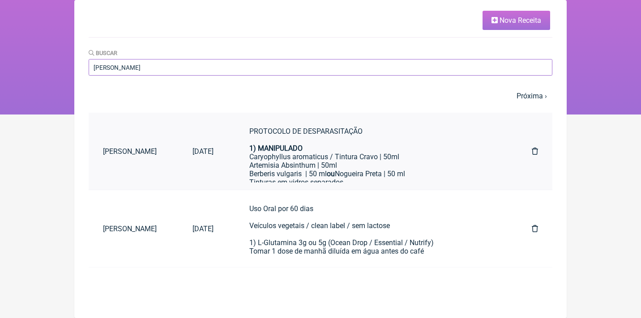
scroll to position [64, 0]
type input "[PERSON_NAME]"
click at [298, 224] on div "Uso Oral por 60 dias Veículos vegetais / clean label / sem lactose 1) L-Glutami…" at bounding box center [372, 230] width 247 height 51
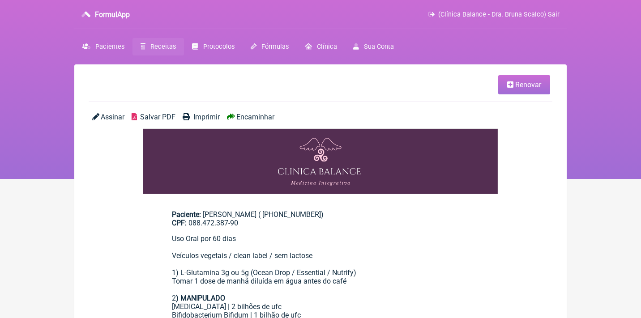
click at [534, 88] on span "Renovar" at bounding box center [528, 85] width 26 height 9
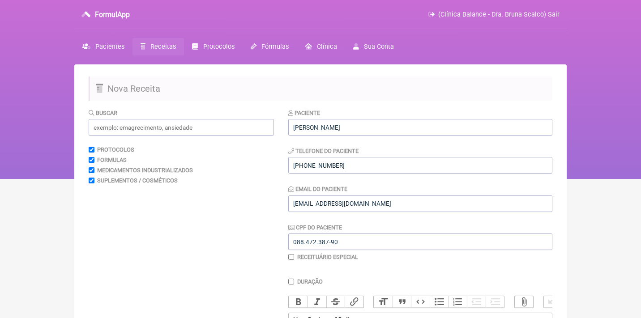
click at [292, 256] on input "checkbox" at bounding box center [291, 257] width 6 height 6
checkbox input "true"
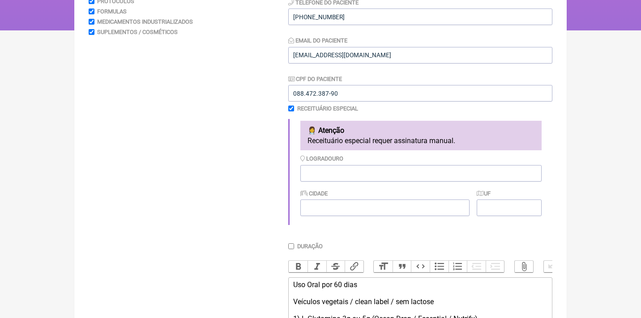
scroll to position [150, 0]
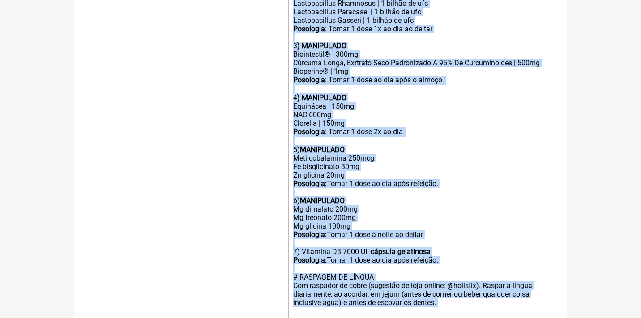
drag, startPoint x: 294, startPoint y: 296, endPoint x: 334, endPoint y: 355, distance: 71.5
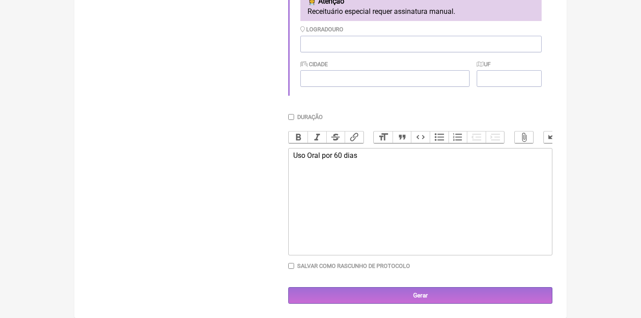
type trix-editor "<div>Uso Oral por 60 dias<br><br><br></div>"
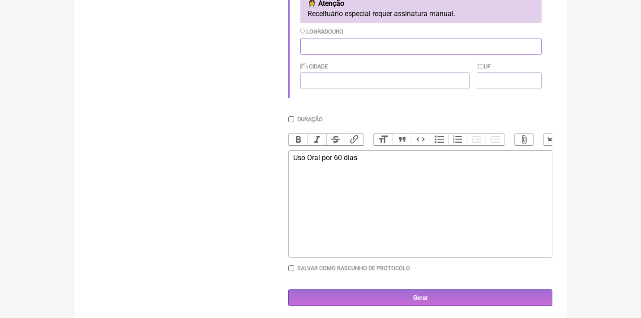
paste input "[STREET_ADDRESS]"
type input "[STREET_ADDRESS]"
type input "[GEOGRAPHIC_DATA]"
type input "RJ"
click at [381, 165] on div "Uso Oral por 60 dias" at bounding box center [420, 167] width 254 height 26
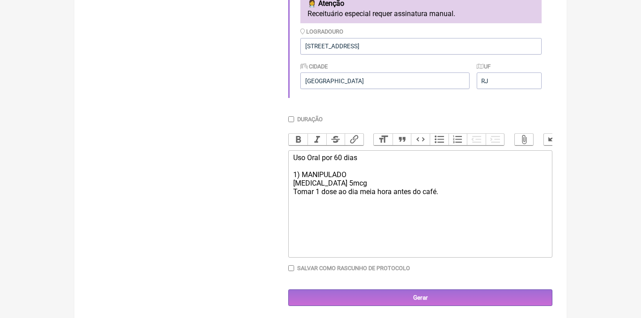
click at [337, 171] on div "Uso Oral por 60 dias 1) MANIPULADO T3 5mcg Tomar 1 dose ao dia meia hora antes …" at bounding box center [420, 179] width 254 height 51
click at [299, 136] on button "Bold" at bounding box center [298, 140] width 19 height 12
click at [293, 186] on div "Uso Oral por 60 dias 1) MANIPULADO T3 5mcg Tomar 1 dose ao dia meia hora antes …" at bounding box center [420, 179] width 254 height 51
type trix-editor "<div>Uso Oral por 60 dias<br><br>1) <strong>MANIPULADO</strong><br>T3 5mcg<br>P…"
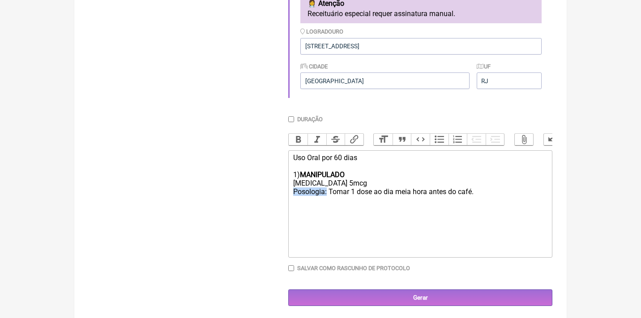
drag, startPoint x: 327, startPoint y: 188, endPoint x: 265, endPoint y: 184, distance: 62.4
click at [265, 184] on form "Buscar Protocolos Formulas Medicamentos Industrializados Suplementos / Cosmétic…" at bounding box center [321, 70] width 464 height 474
click at [298, 142] on button "Bold" at bounding box center [298, 140] width 19 height 12
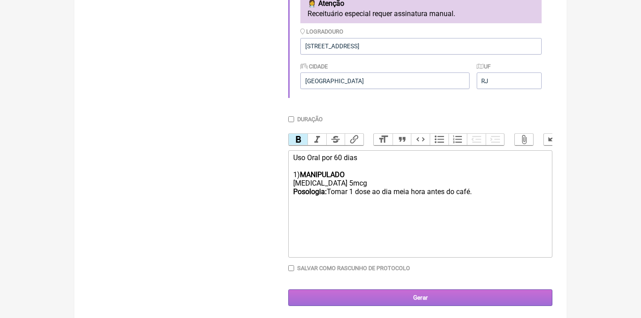
click at [415, 296] on input "Gerar" at bounding box center [420, 298] width 264 height 17
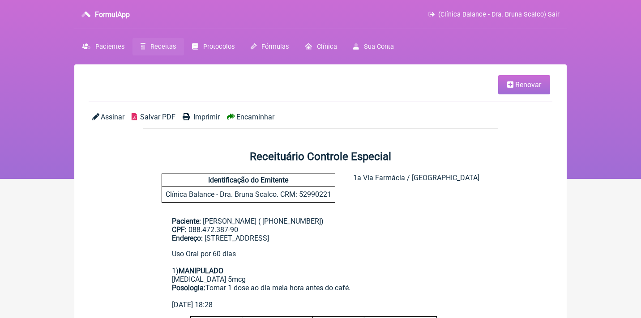
click at [106, 119] on span "Assinar" at bounding box center [113, 117] width 24 height 9
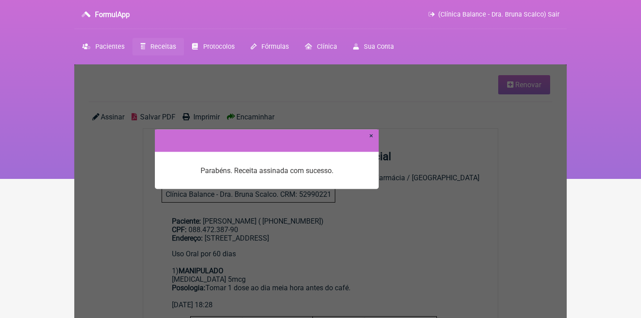
click at [371, 135] on link "×" at bounding box center [371, 135] width 4 height 9
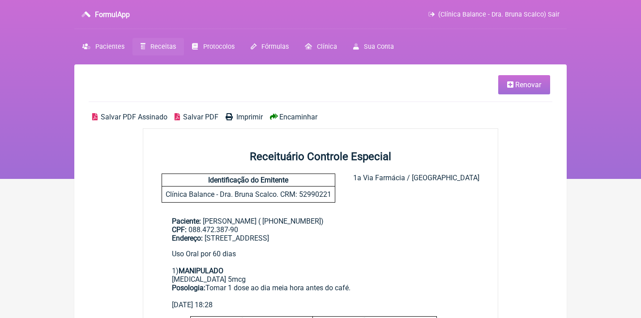
click at [130, 116] on span "Salvar PDF Assinado" at bounding box center [134, 117] width 67 height 9
click at [163, 47] on span "Receitas" at bounding box center [163, 47] width 26 height 8
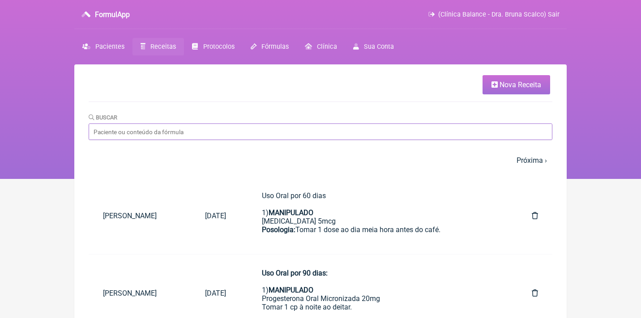
click at [187, 137] on input "Buscar" at bounding box center [321, 132] width 464 height 17
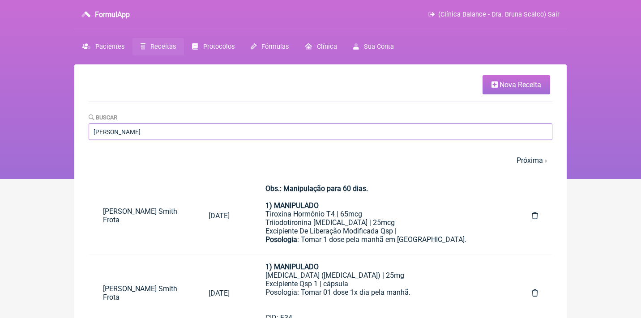
type input "[PERSON_NAME]"
click at [529, 13] on span "(Clínica Balance - Dra. Bruna Scalco) Sair" at bounding box center [498, 15] width 121 height 8
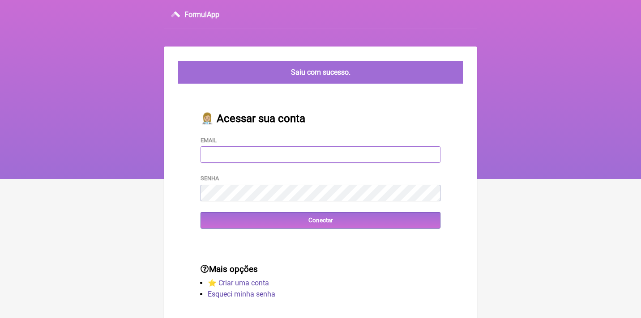
type input "[EMAIL_ADDRESS][DOMAIN_NAME]"
click at [320, 219] on input "Conectar" at bounding box center [321, 220] width 240 height 17
